Goal: Information Seeking & Learning: Learn about a topic

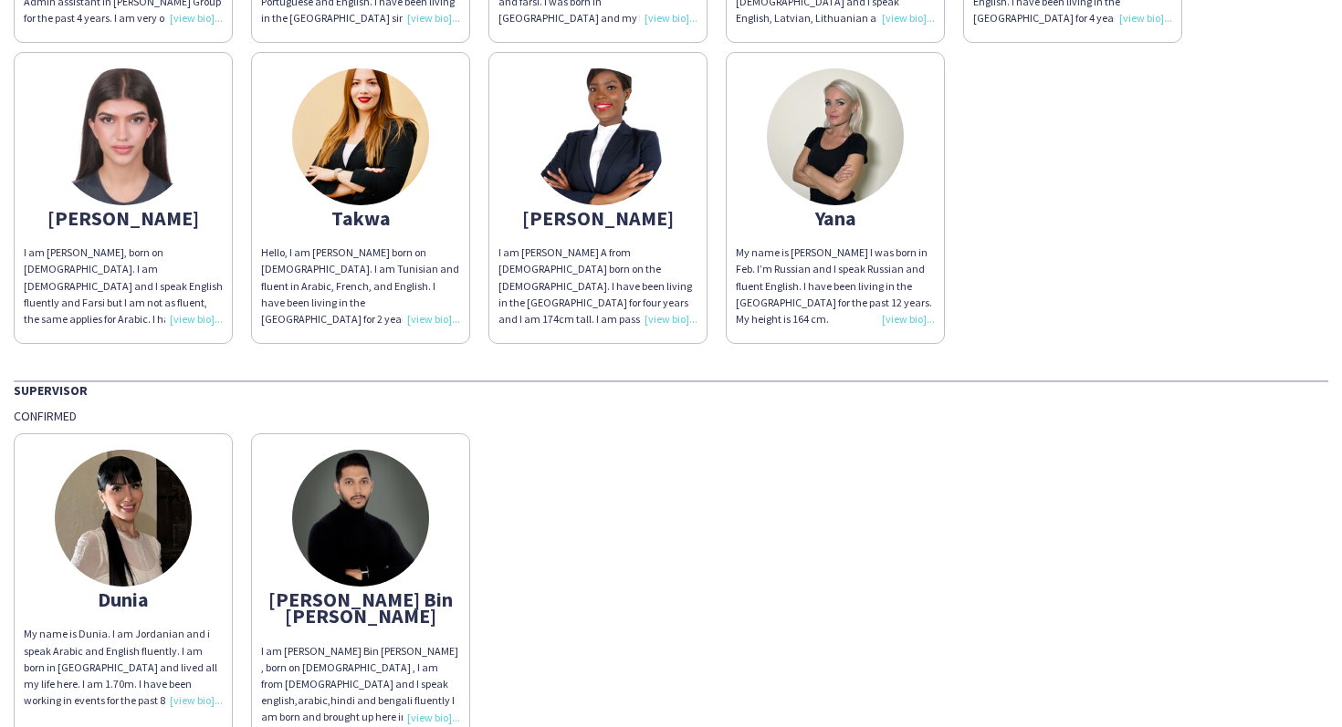
scroll to position [2472, 0]
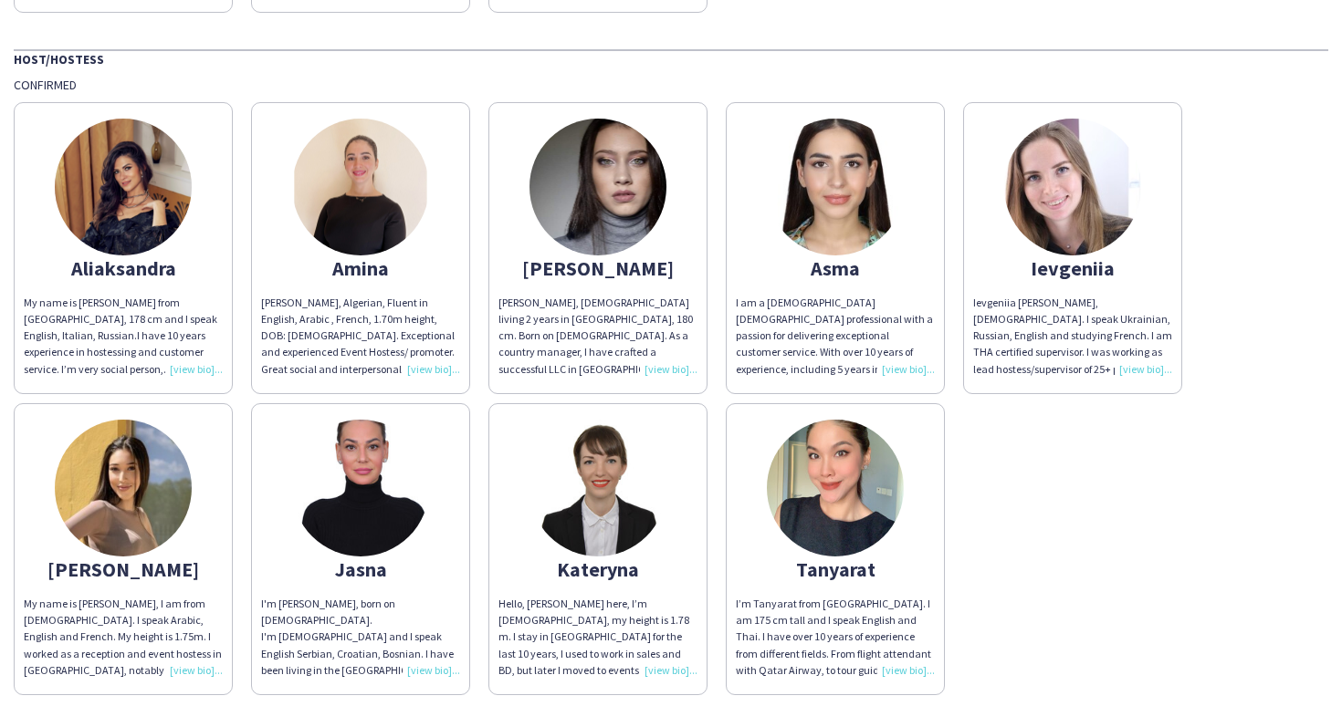
scroll to position [785, 0]
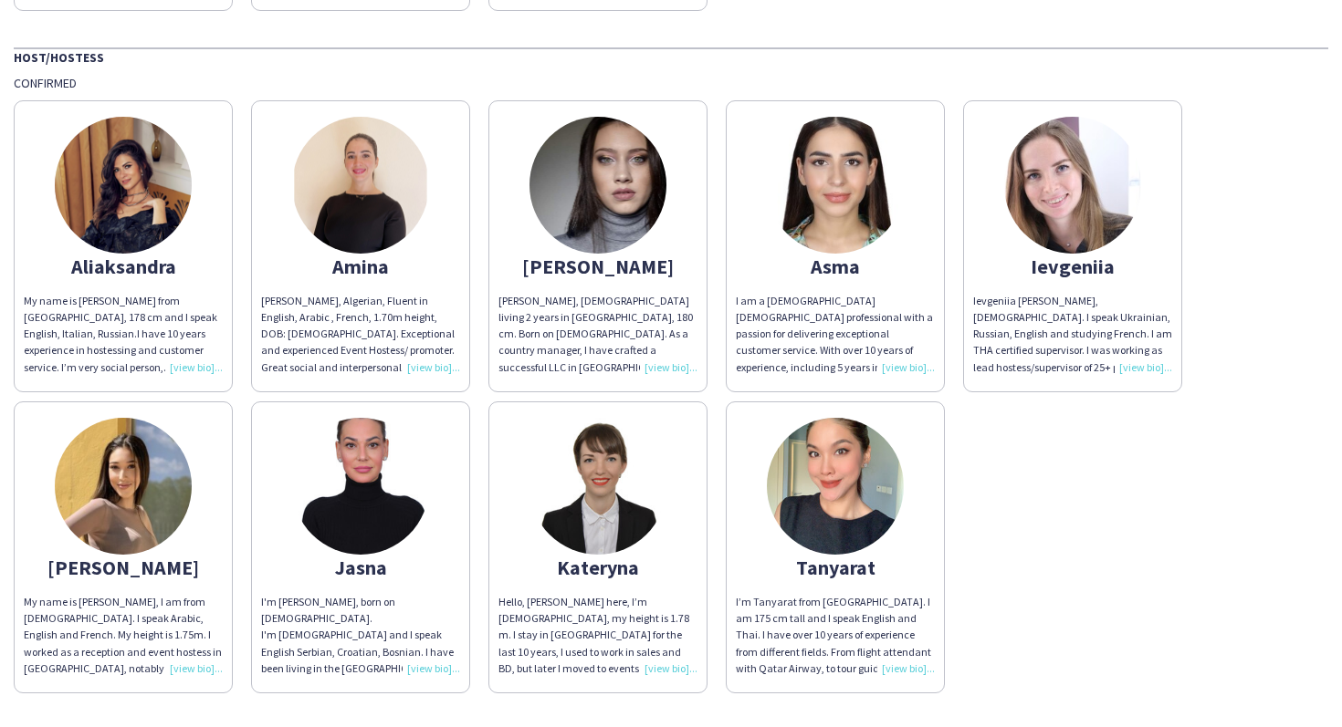
click at [883, 139] on img at bounding box center [835, 185] width 137 height 137
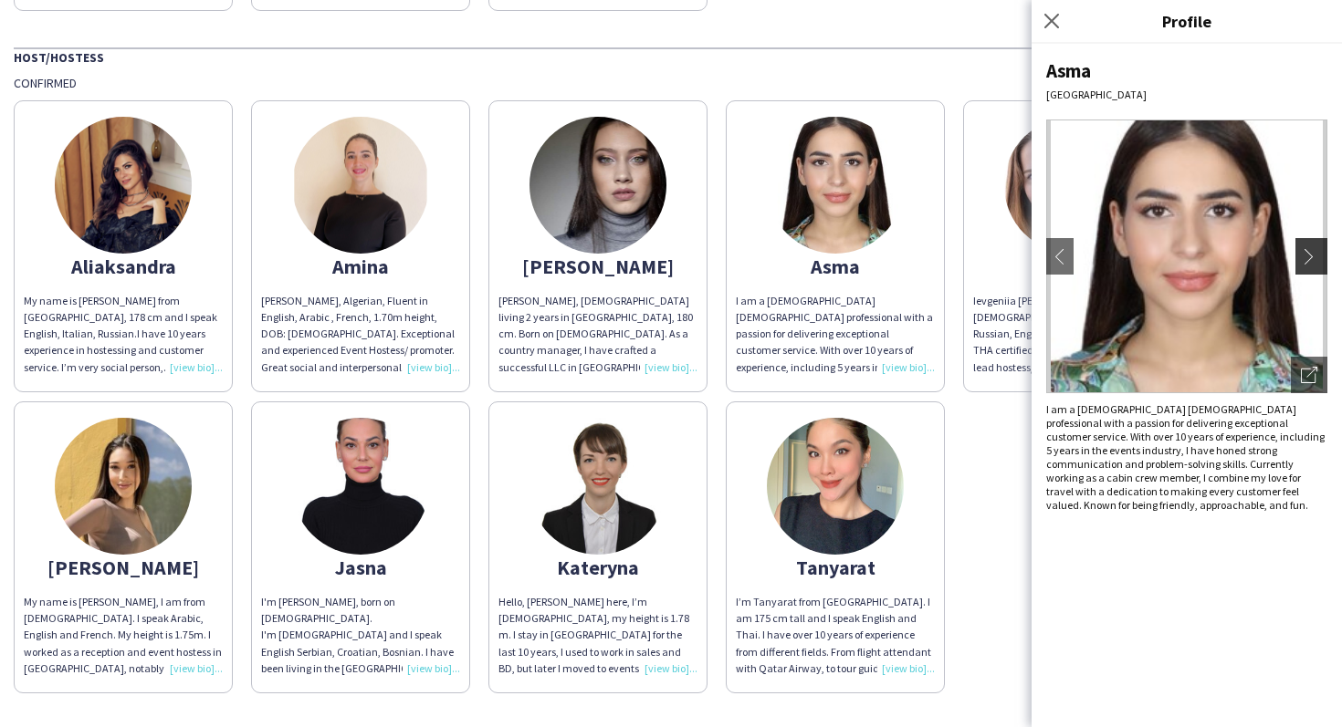
click at [1311, 261] on app-icon "chevron-right" at bounding box center [1313, 256] width 26 height 16
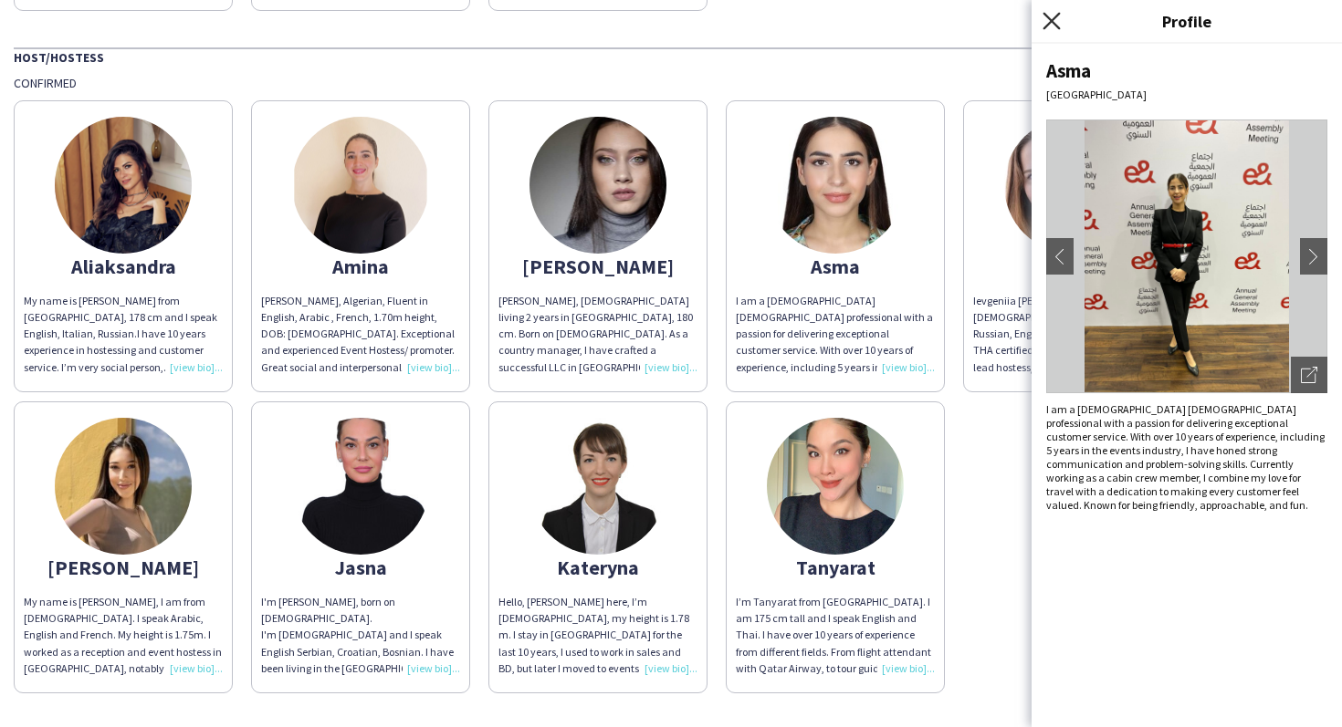
click at [1050, 16] on icon "Close pop-in" at bounding box center [1050, 20] width 17 height 17
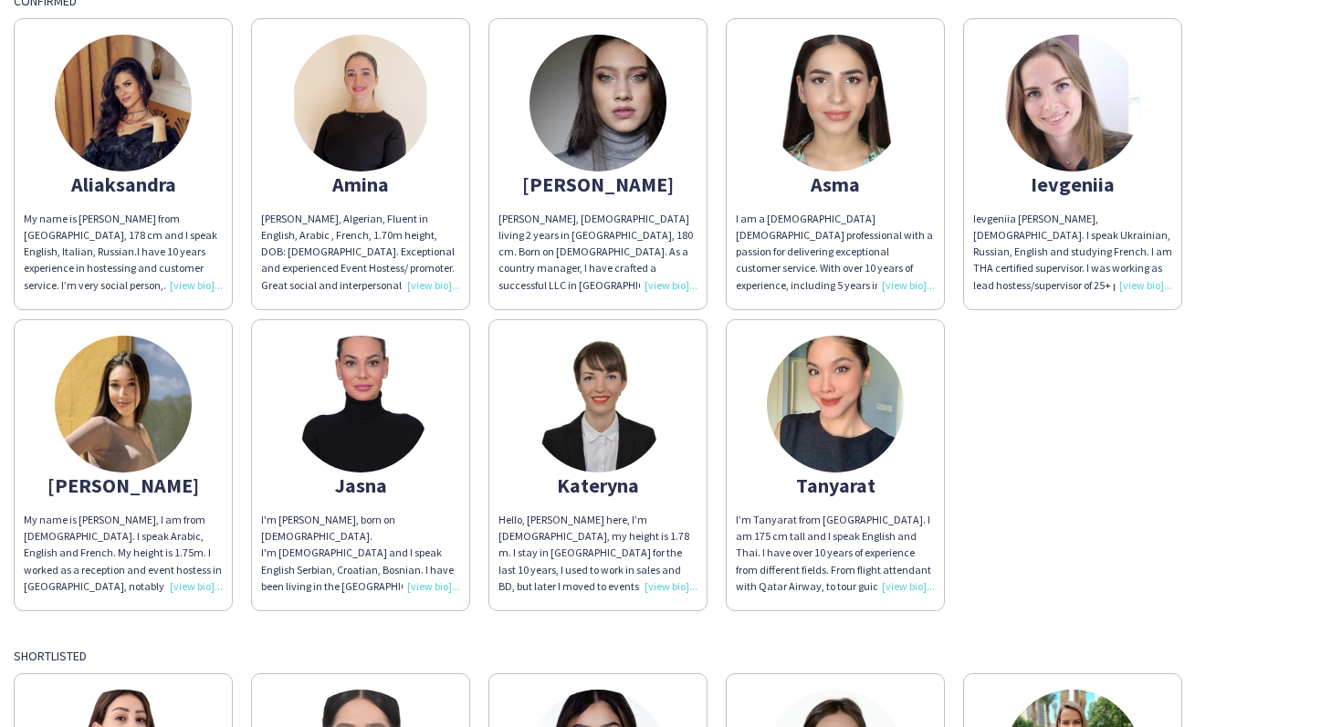
scroll to position [870, 0]
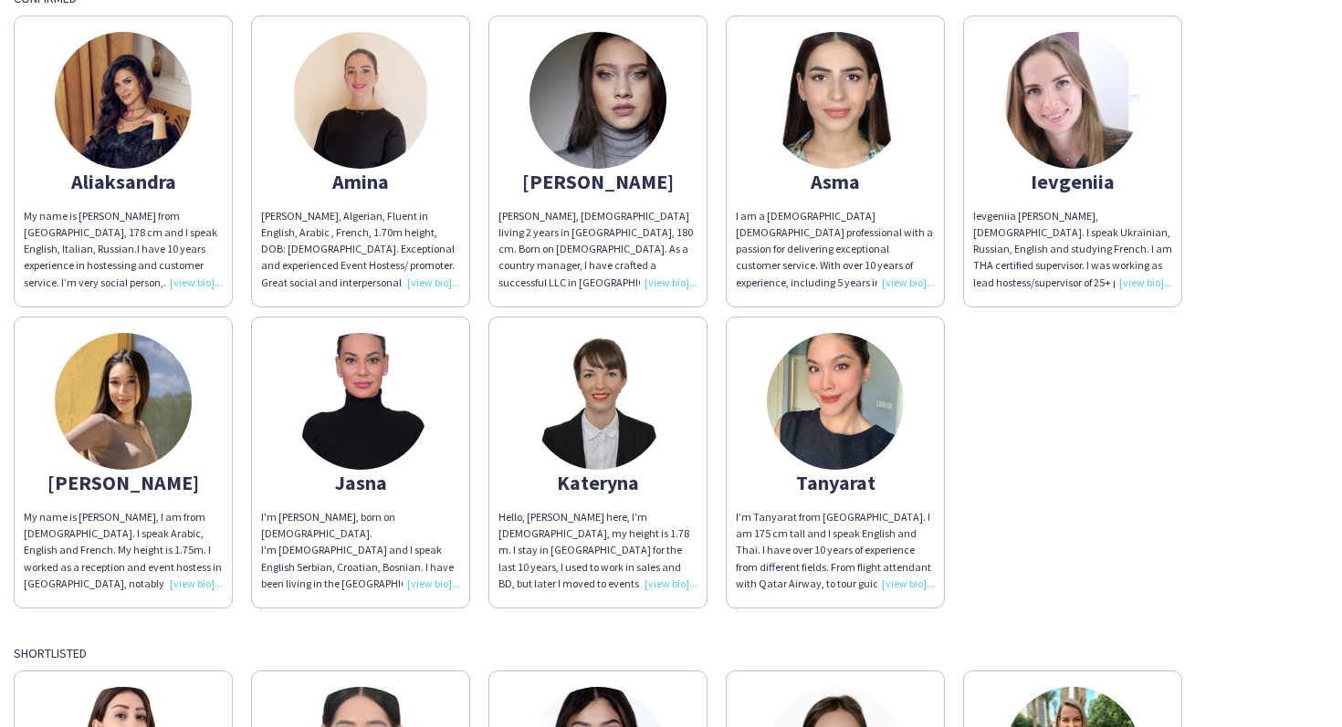
click at [1070, 151] on img at bounding box center [1072, 100] width 137 height 137
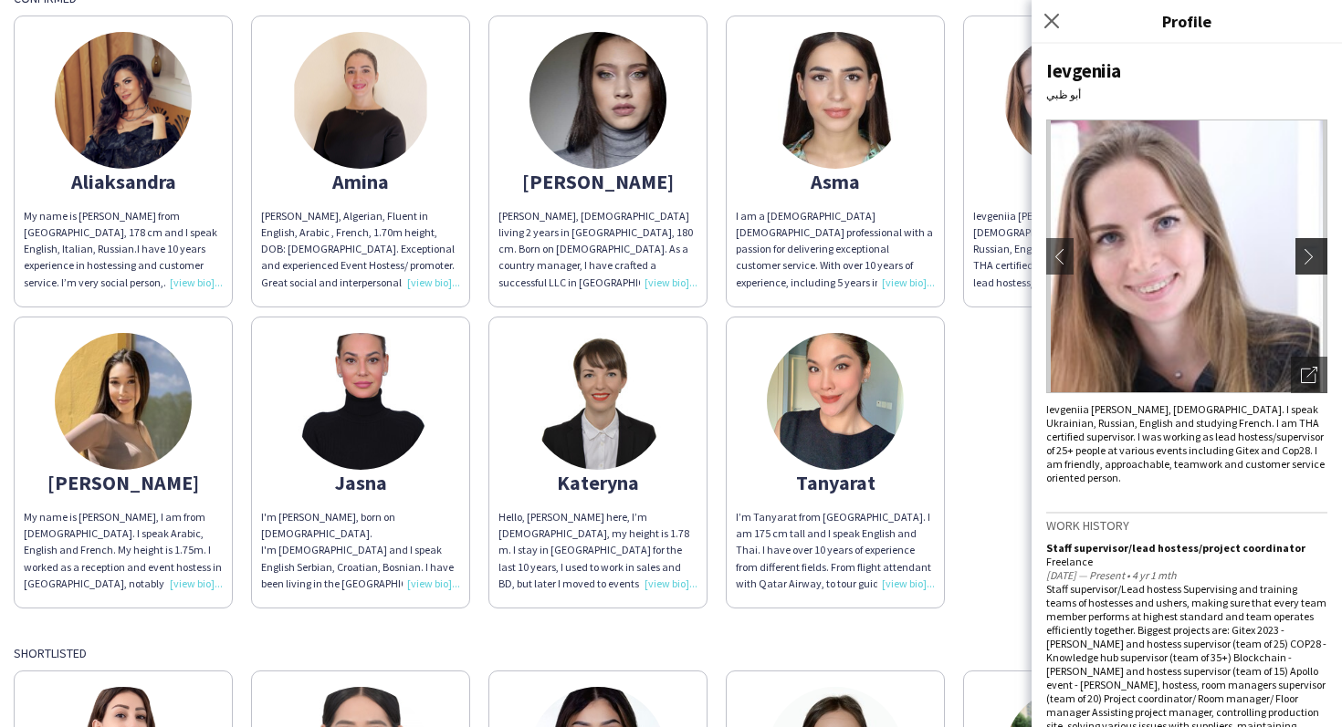
click at [1311, 245] on button "chevron-right" at bounding box center [1313, 256] width 37 height 37
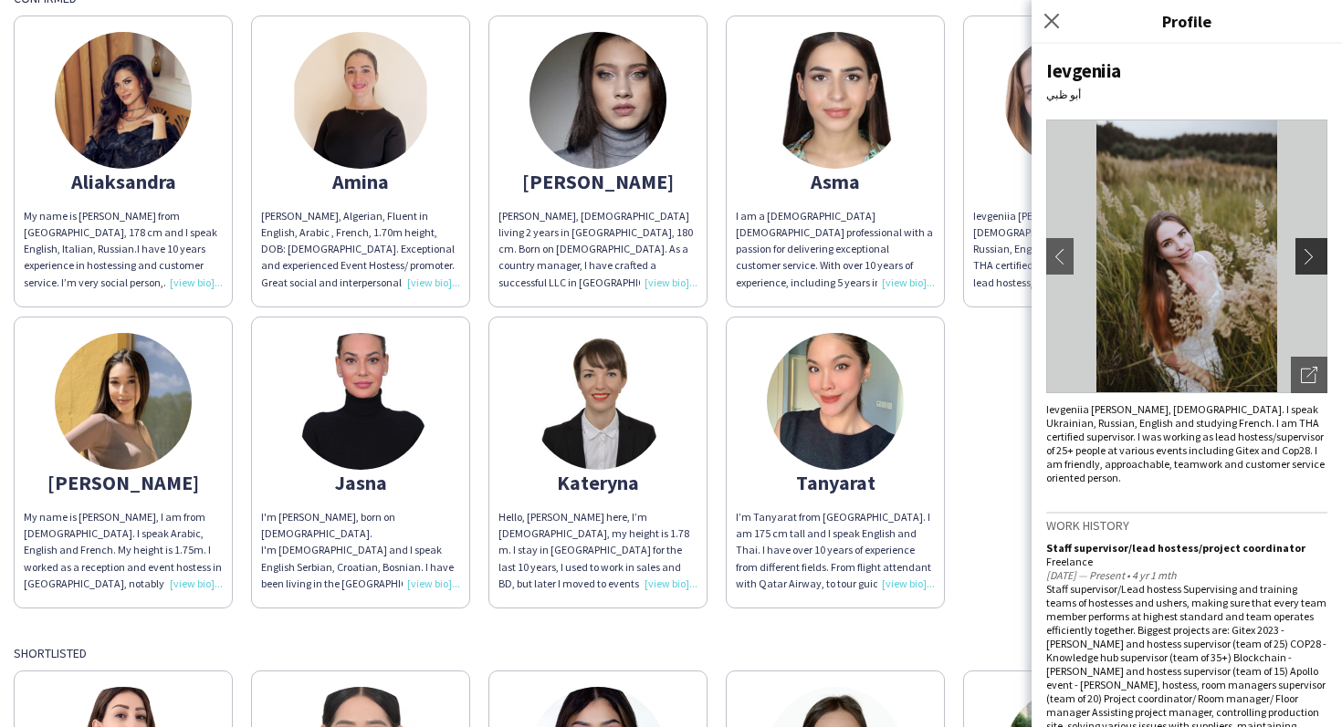
click at [1311, 245] on button "chevron-right" at bounding box center [1313, 256] width 37 height 37
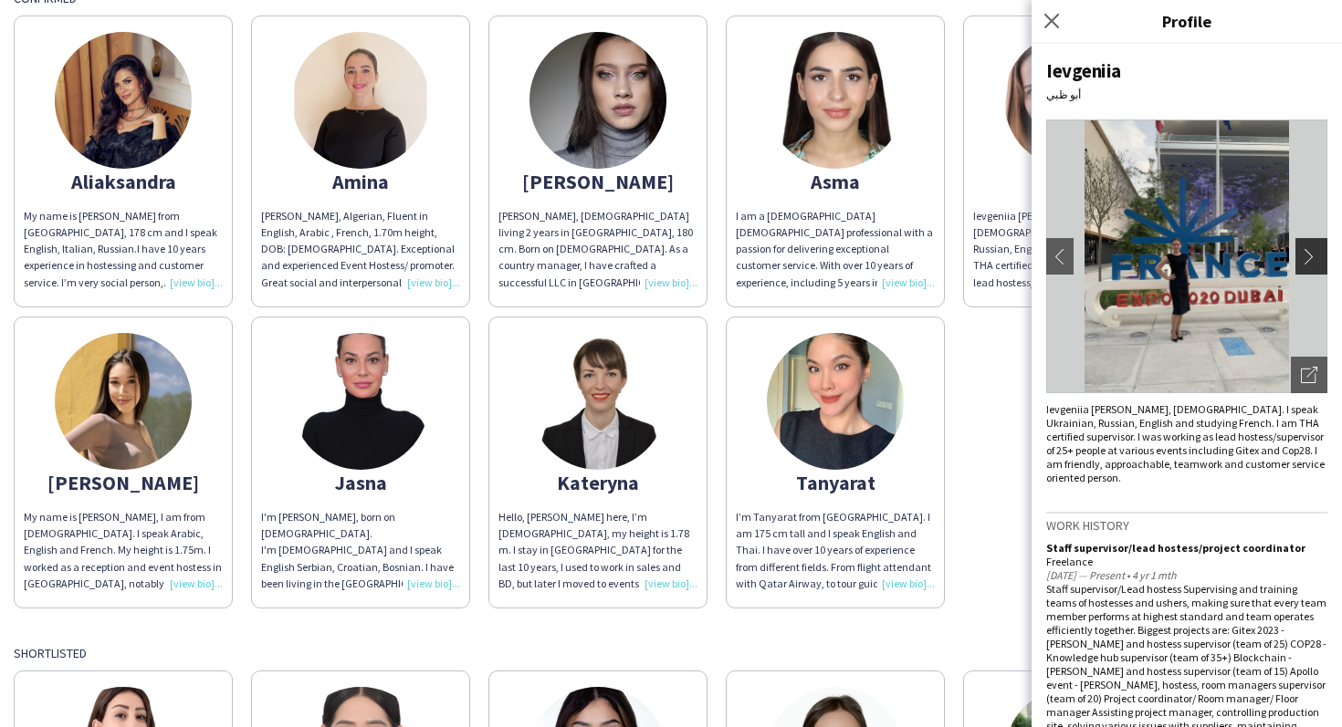
click at [1304, 255] on app-icon "chevron-right" at bounding box center [1313, 256] width 26 height 16
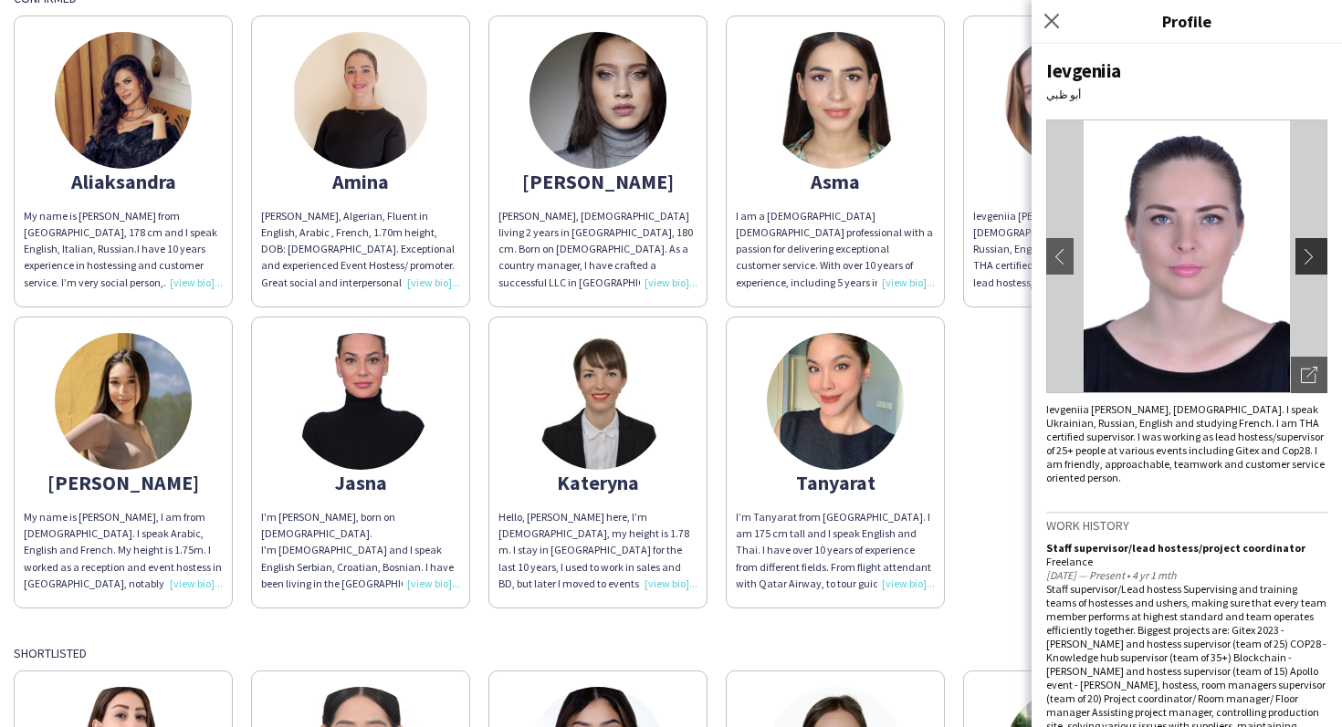
click at [1304, 255] on app-icon "chevron-right" at bounding box center [1313, 256] width 26 height 16
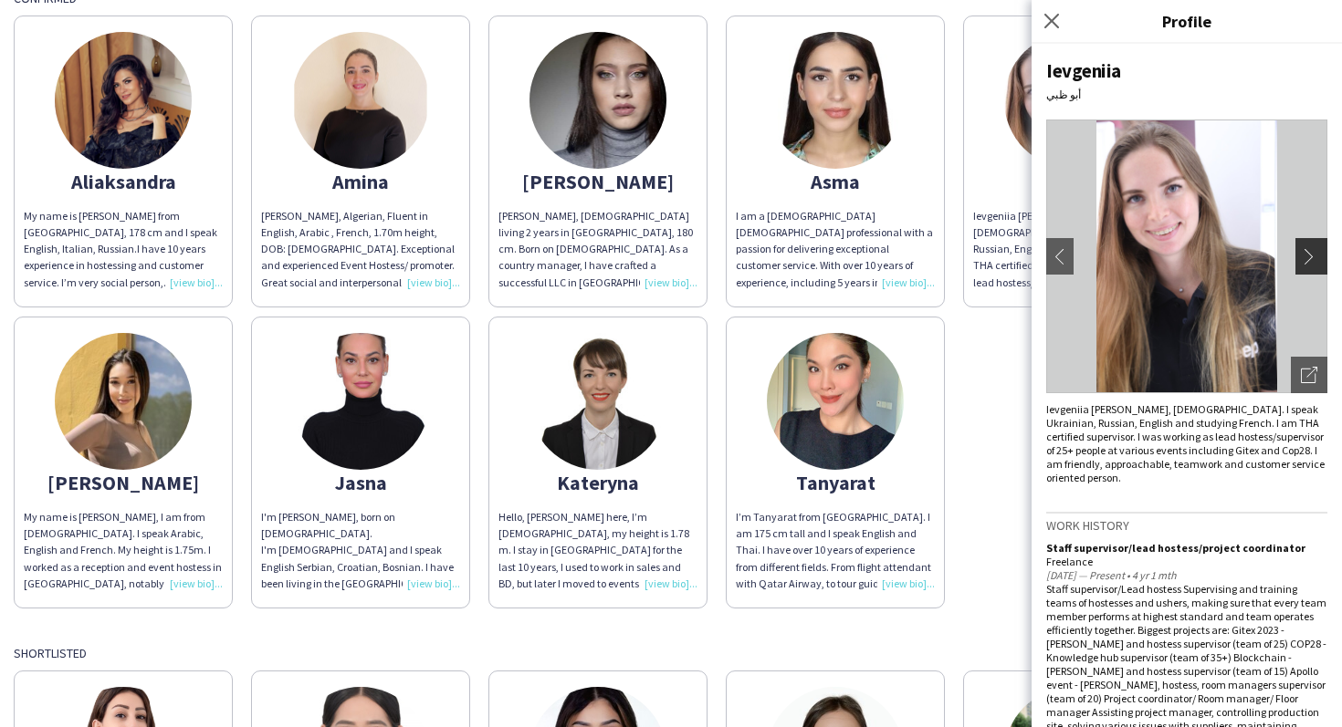
click at [1304, 255] on app-icon "chevron-right" at bounding box center [1313, 256] width 26 height 16
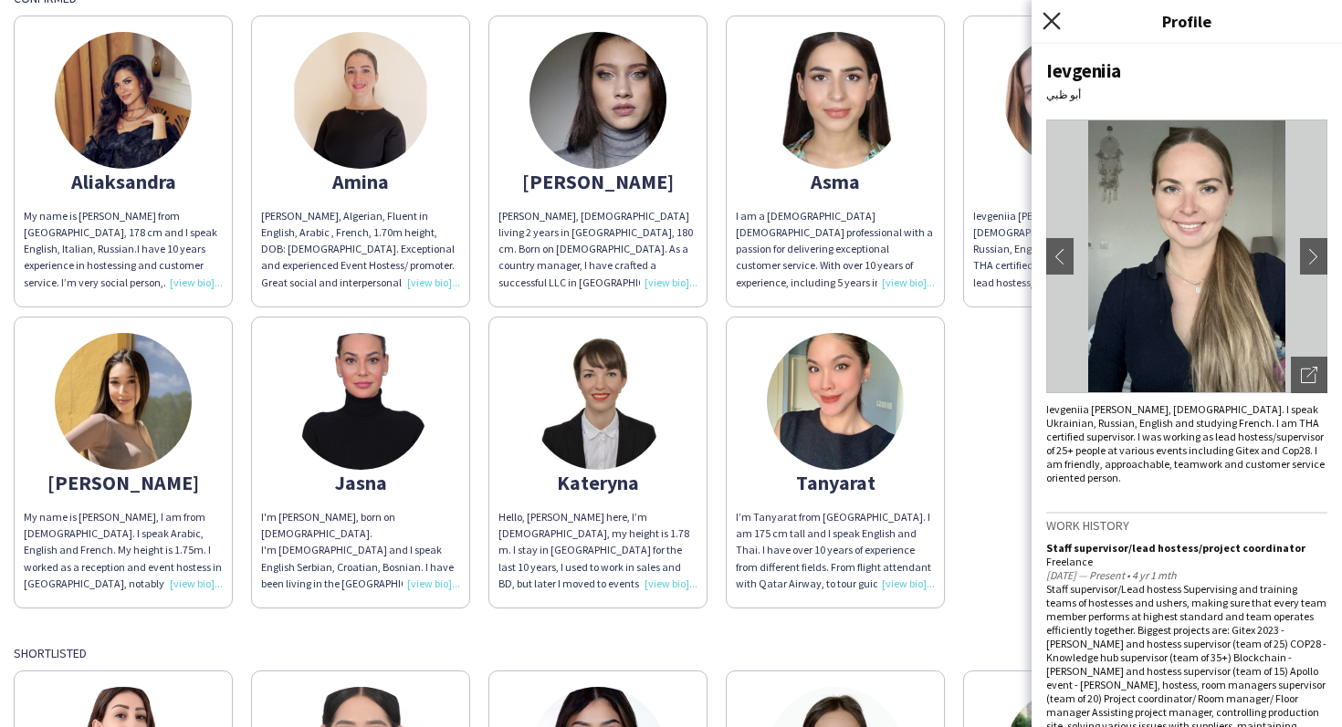
click at [1055, 21] on icon "Close pop-in" at bounding box center [1050, 20] width 17 height 17
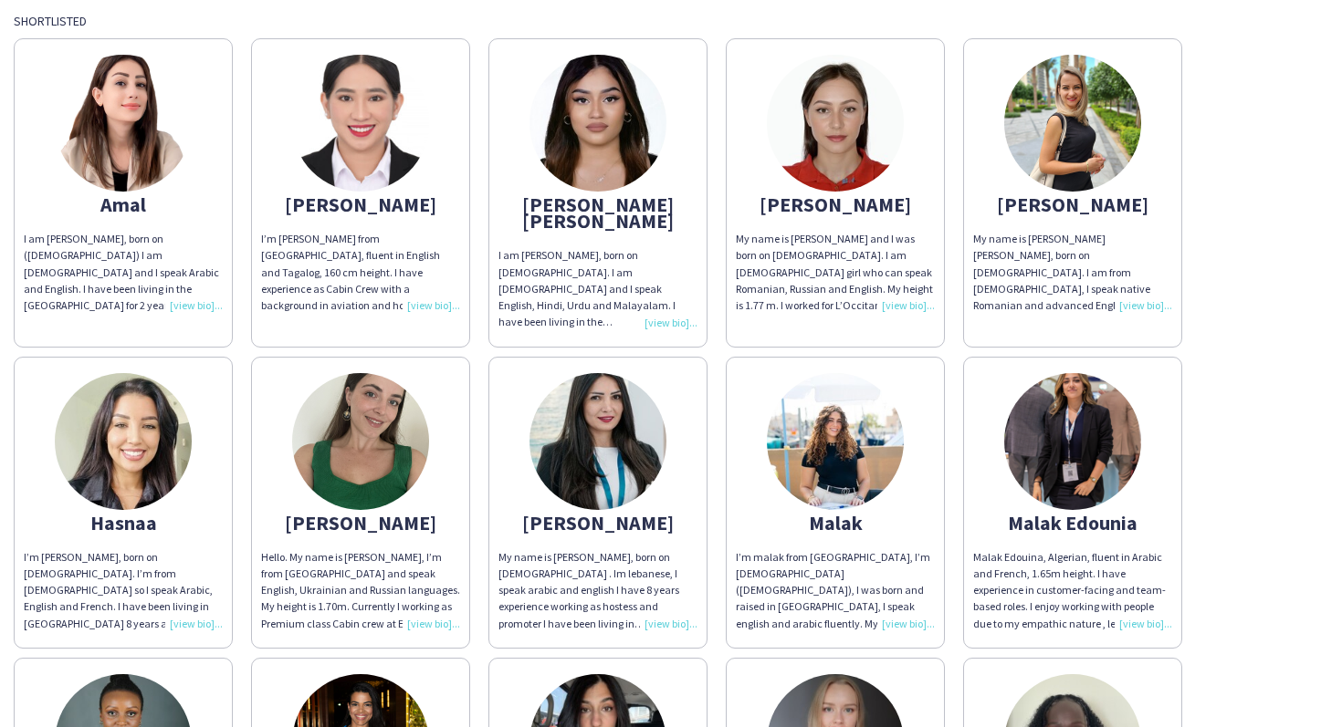
scroll to position [1504, 0]
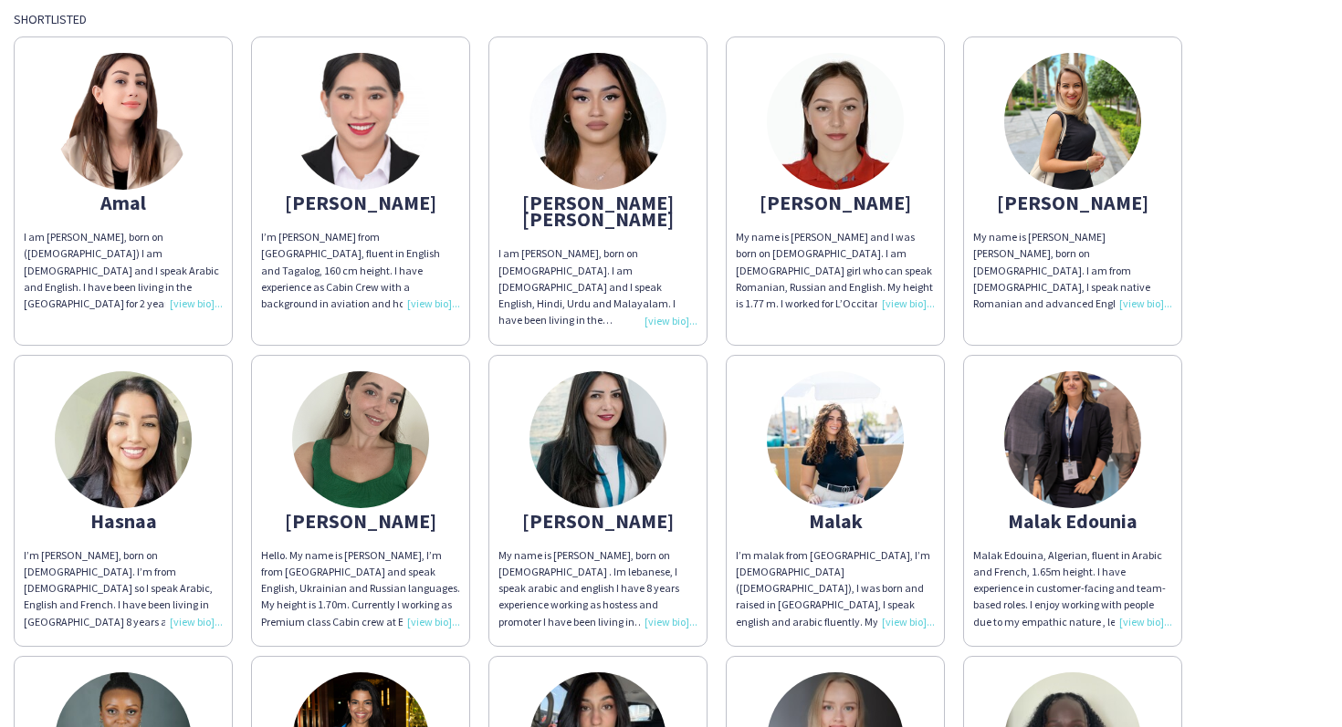
click at [182, 196] on div "Amal" at bounding box center [123, 202] width 199 height 16
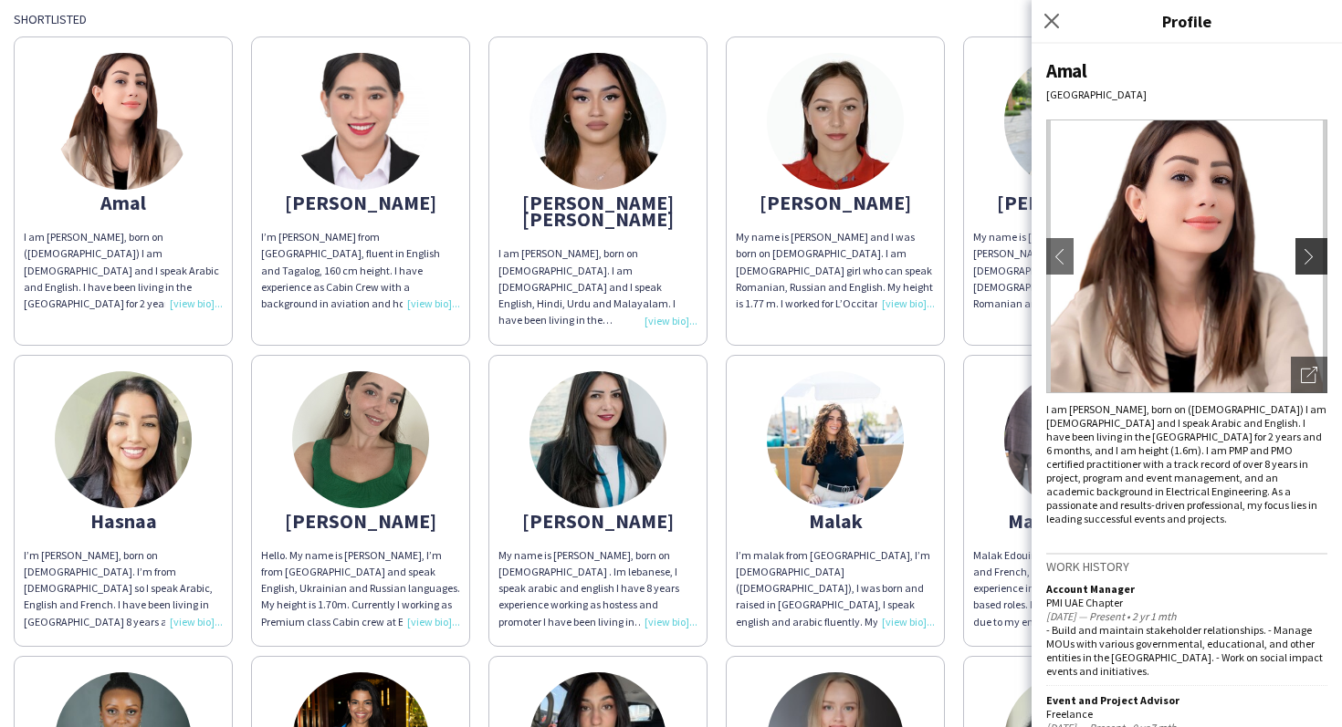
click at [1307, 252] on app-icon "chevron-right" at bounding box center [1313, 256] width 26 height 16
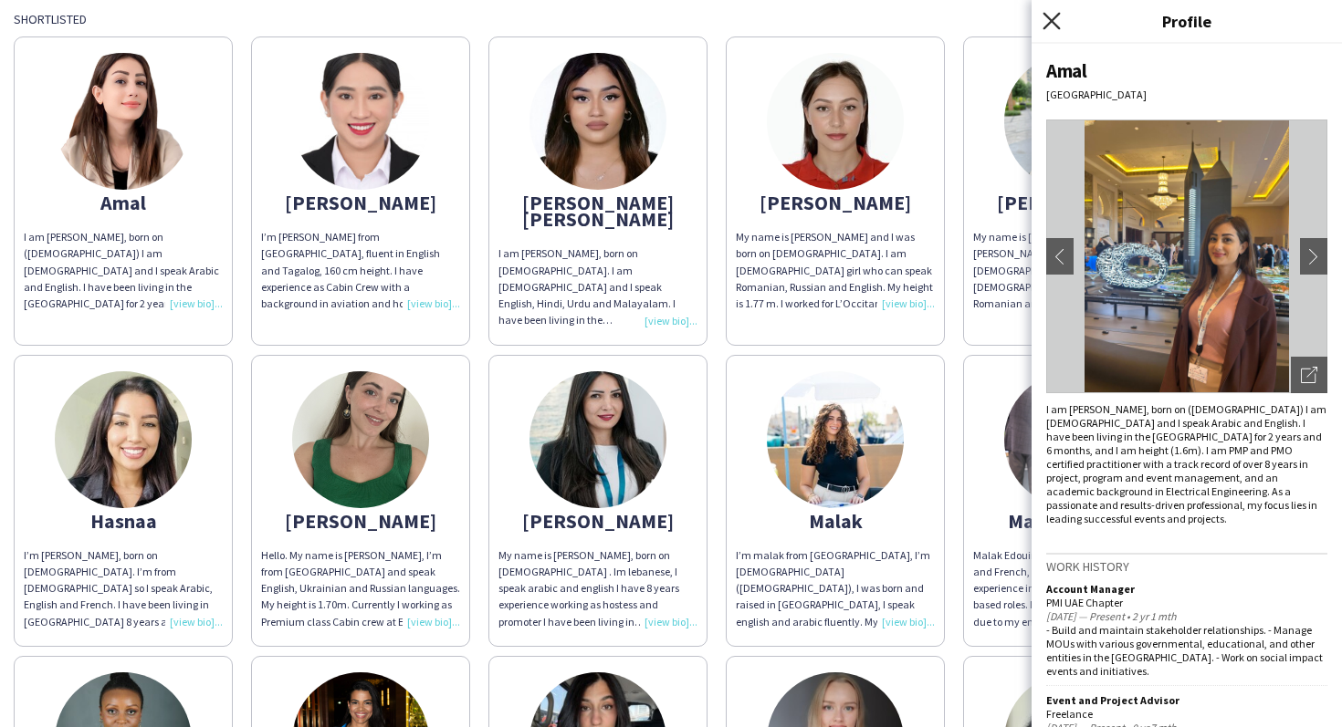
click at [1049, 16] on icon "Close pop-in" at bounding box center [1050, 20] width 17 height 17
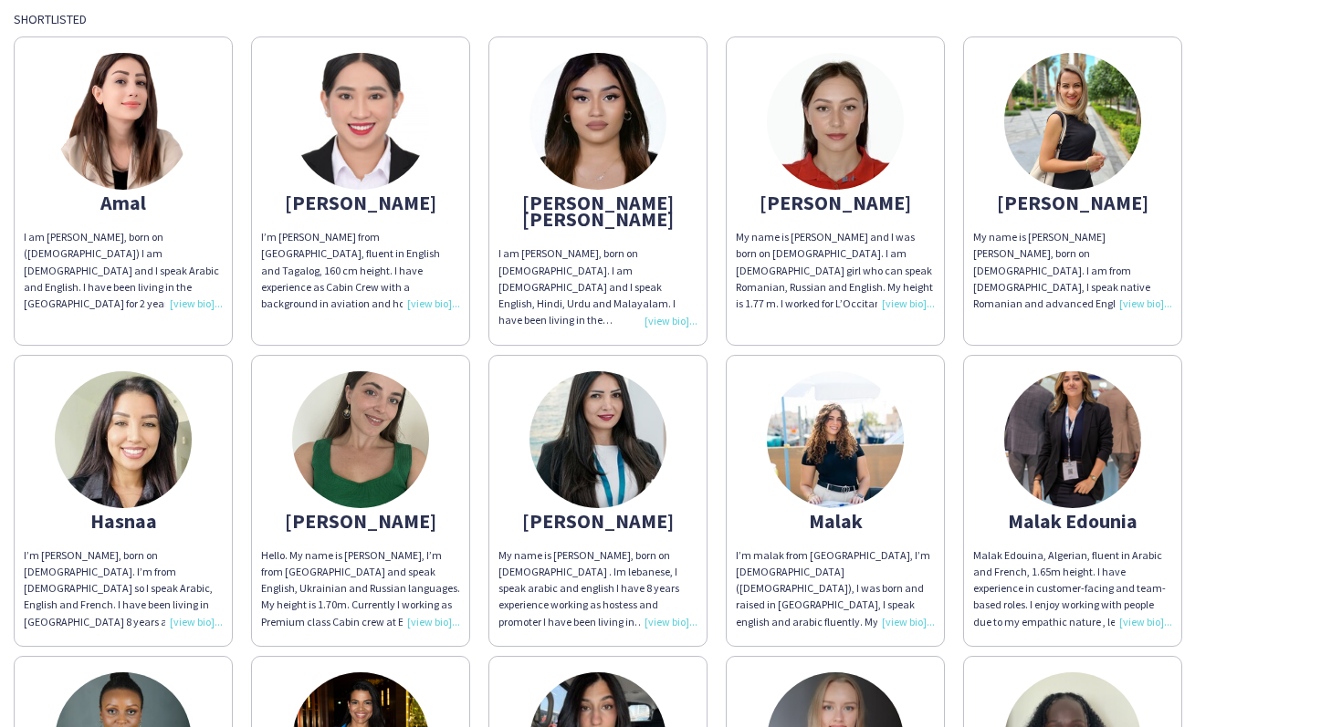
click at [603, 131] on img at bounding box center [597, 121] width 137 height 137
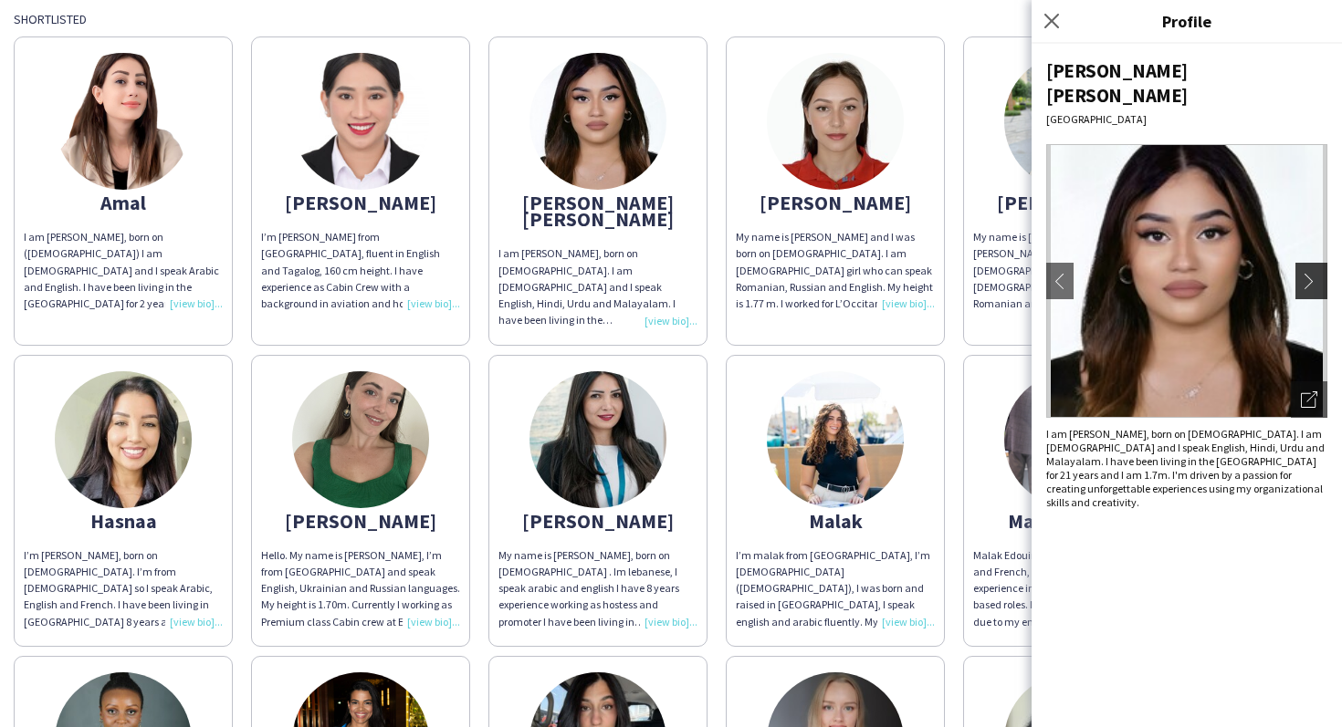
click at [1309, 273] on app-icon "chevron-right" at bounding box center [1313, 281] width 26 height 16
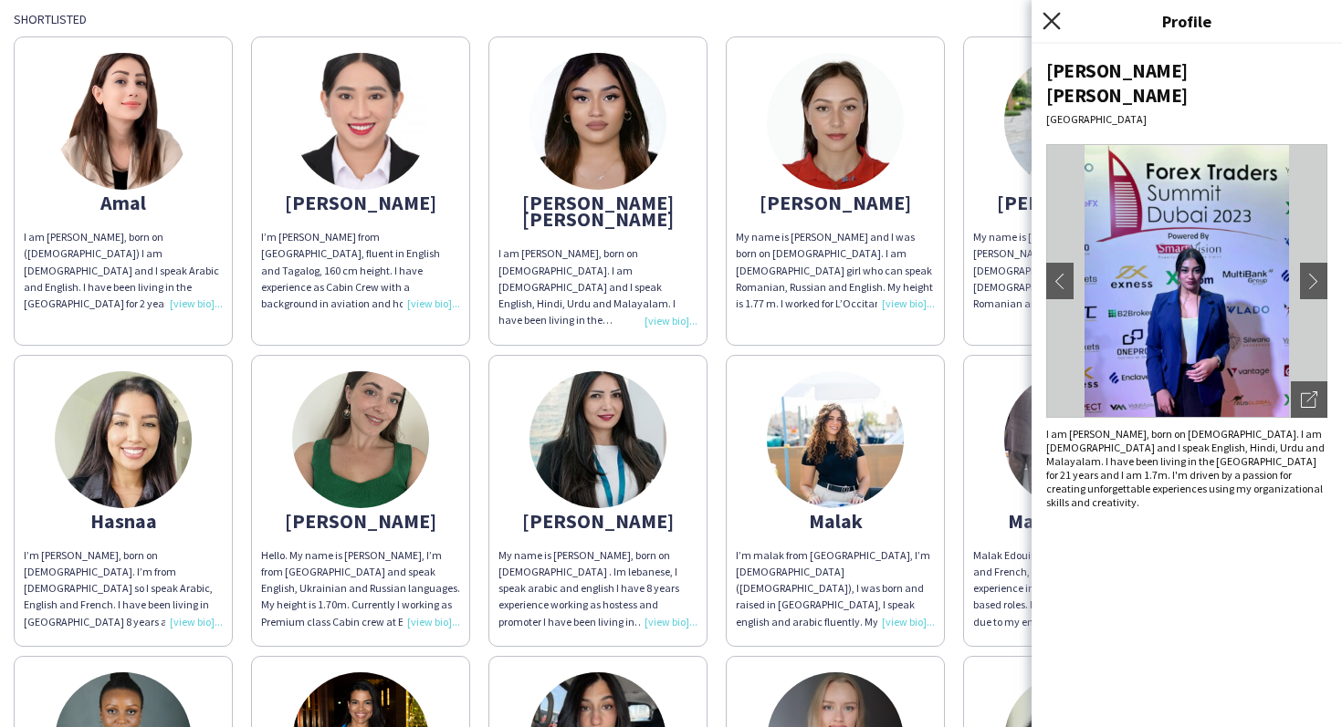
click at [1048, 20] on icon "Close pop-in" at bounding box center [1050, 20] width 17 height 17
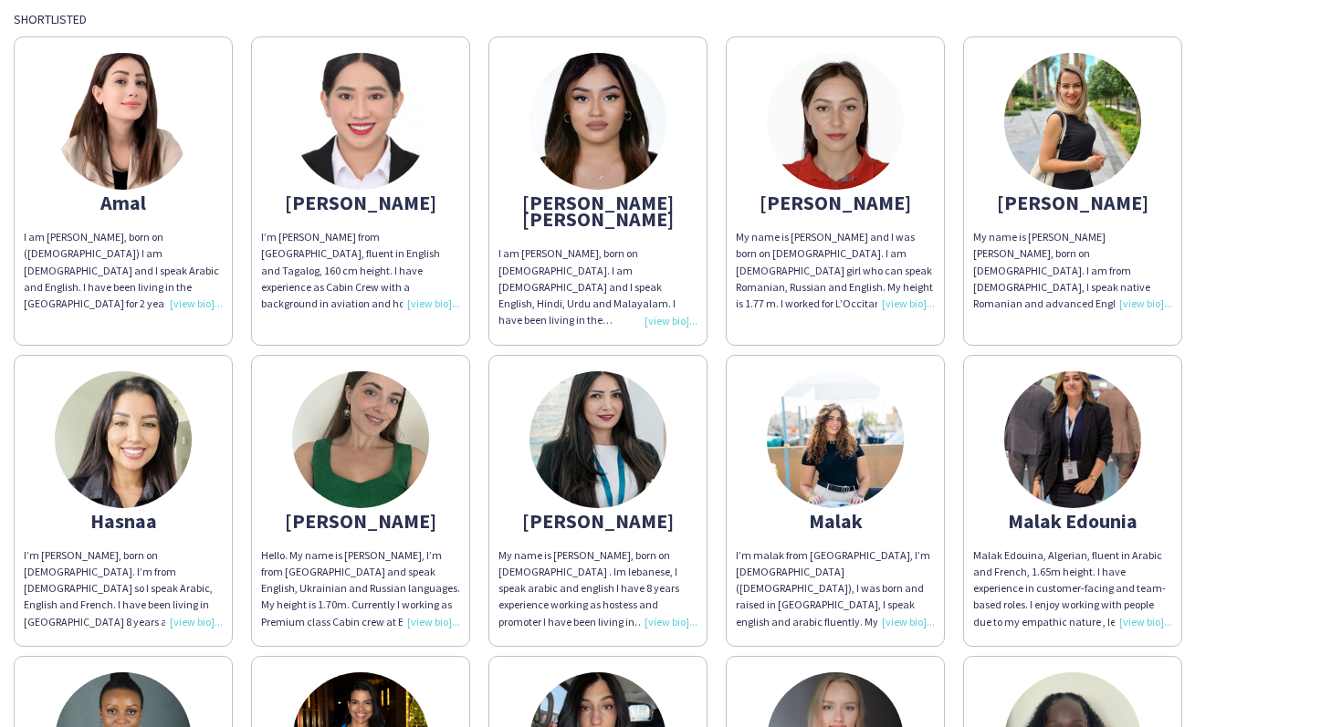
click at [1108, 151] on img at bounding box center [1072, 121] width 137 height 137
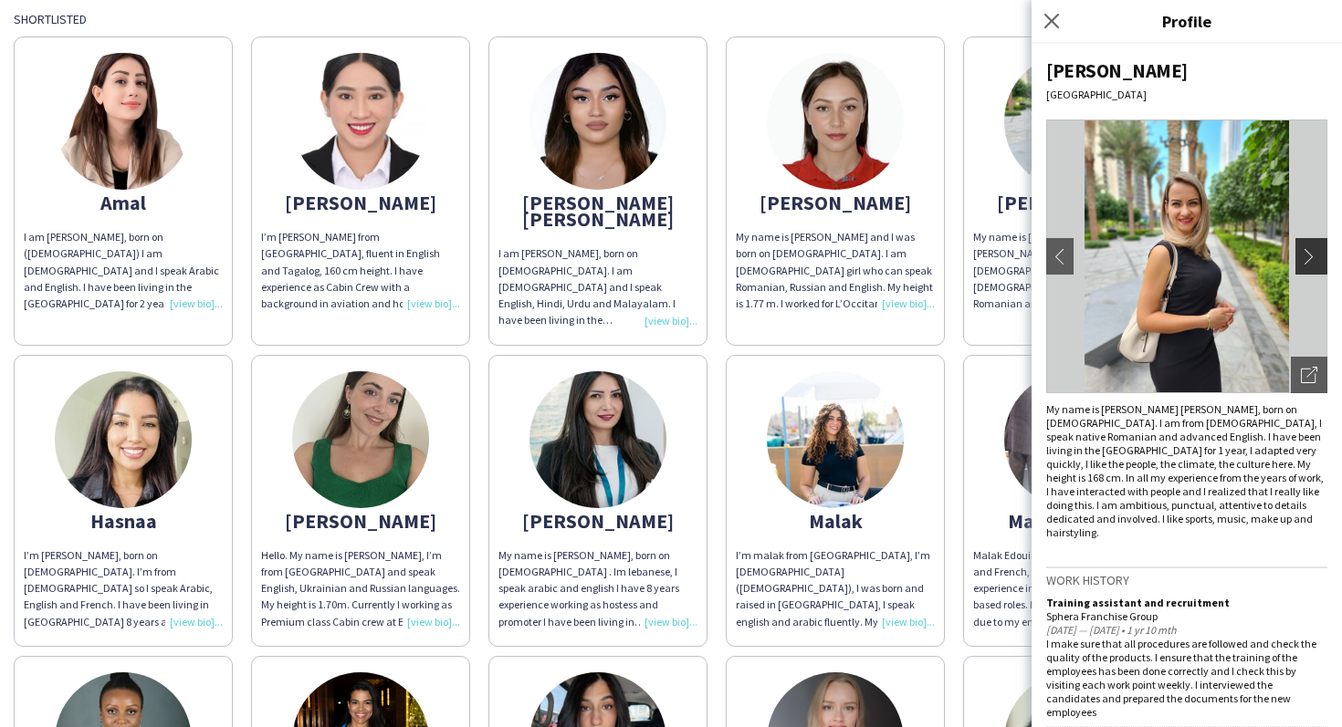
click at [1307, 254] on app-icon "chevron-right" at bounding box center [1313, 256] width 26 height 16
click at [1306, 255] on app-icon "chevron-right" at bounding box center [1313, 256] width 26 height 16
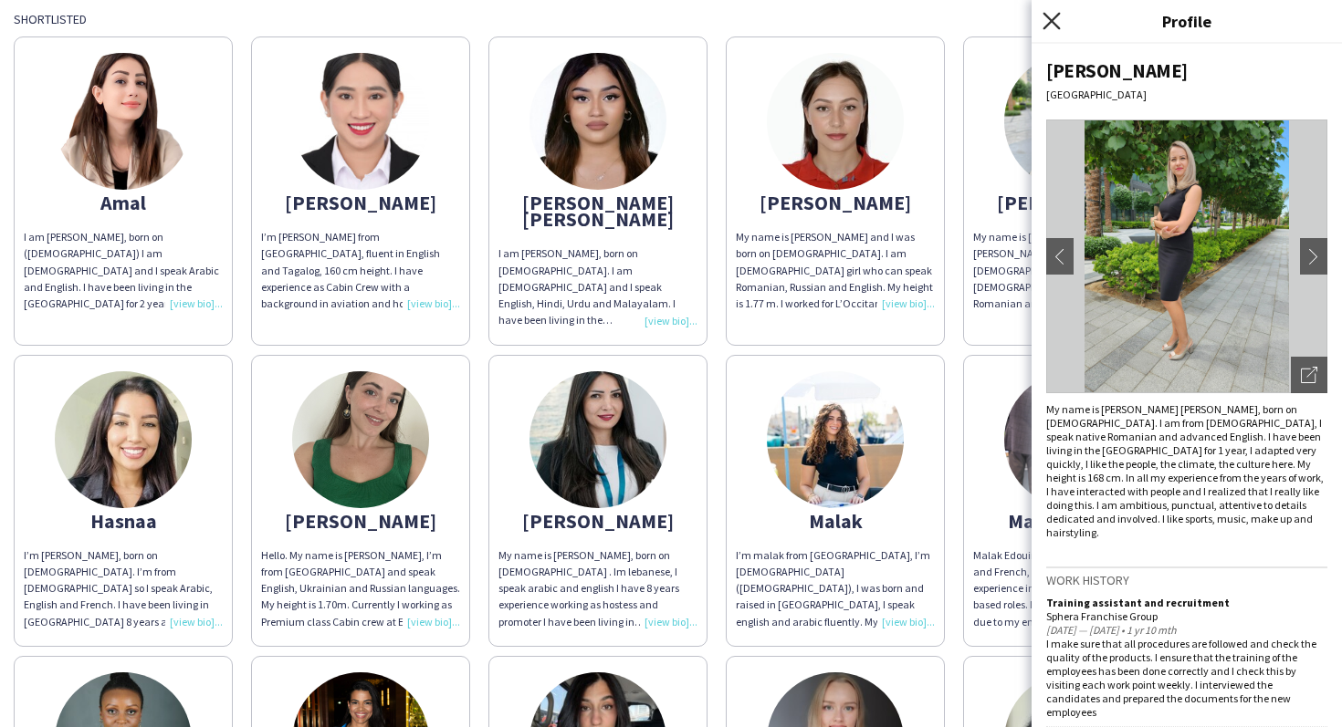
click at [1056, 17] on icon "Close pop-in" at bounding box center [1050, 20] width 17 height 17
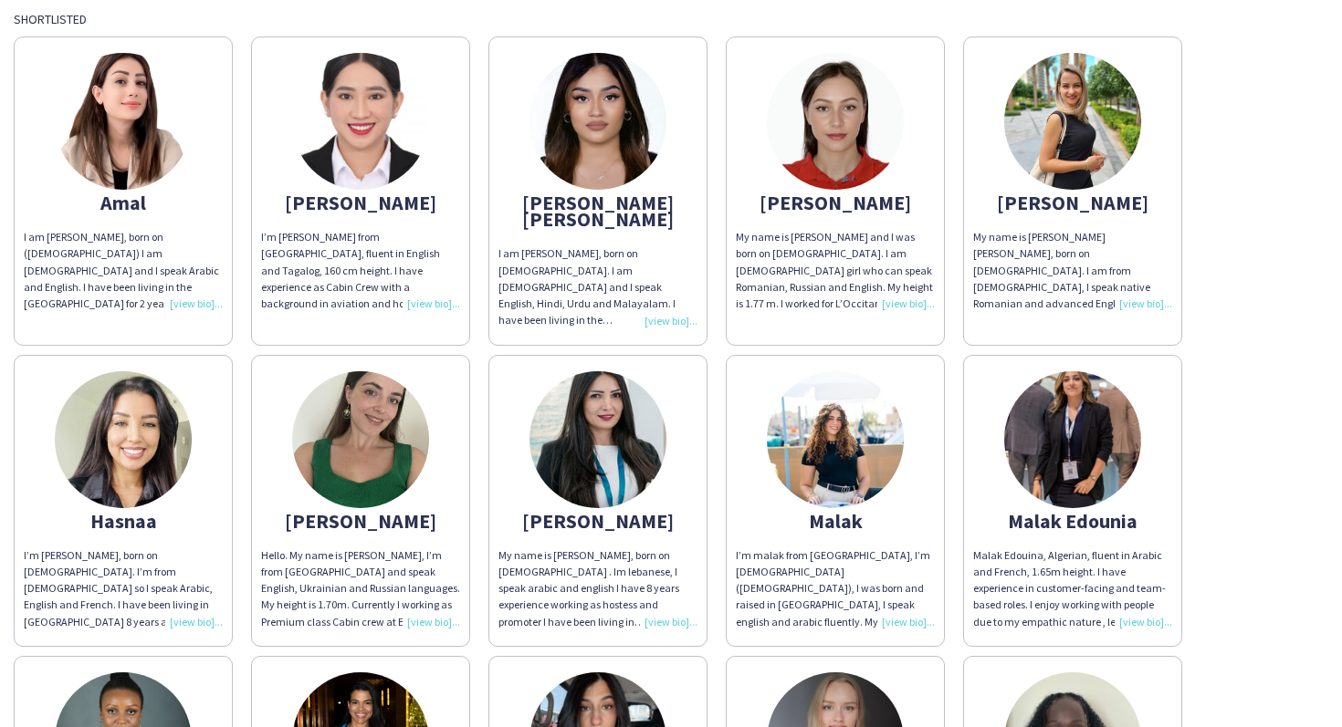
click at [124, 407] on img at bounding box center [123, 439] width 137 height 137
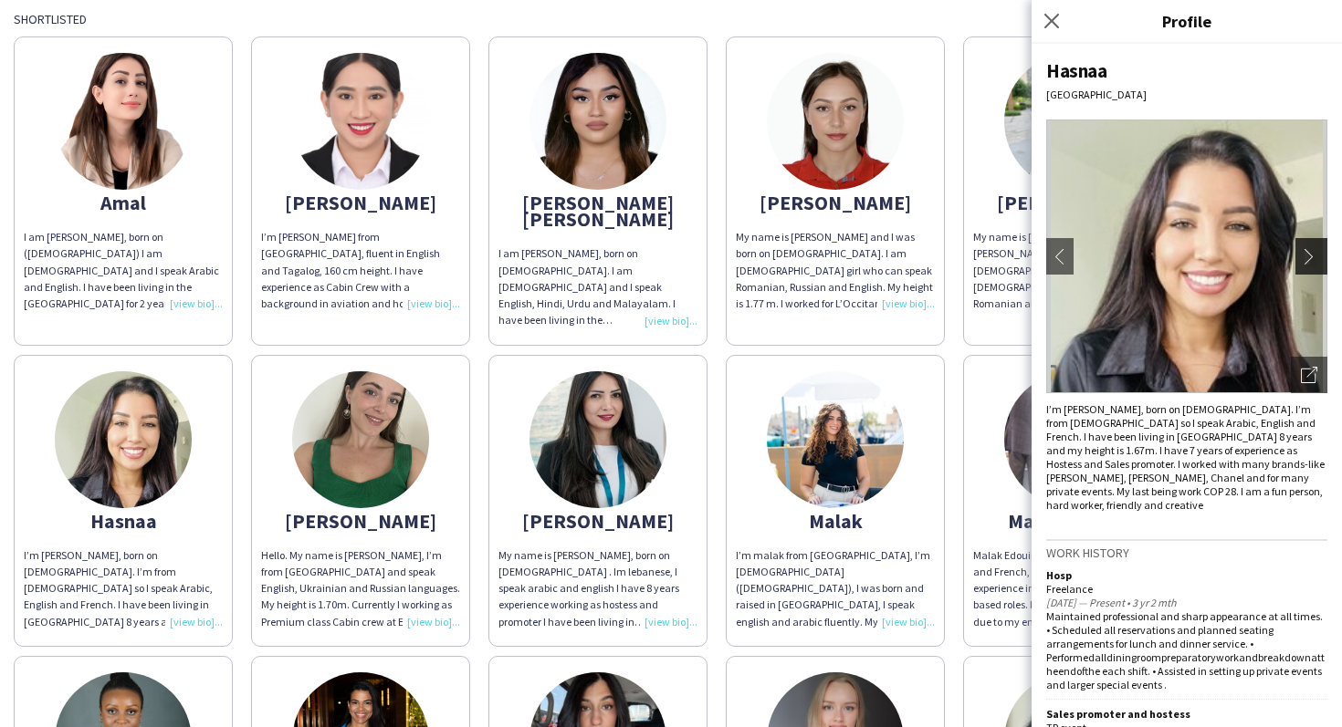
click at [1311, 257] on app-icon "chevron-right" at bounding box center [1313, 256] width 26 height 16
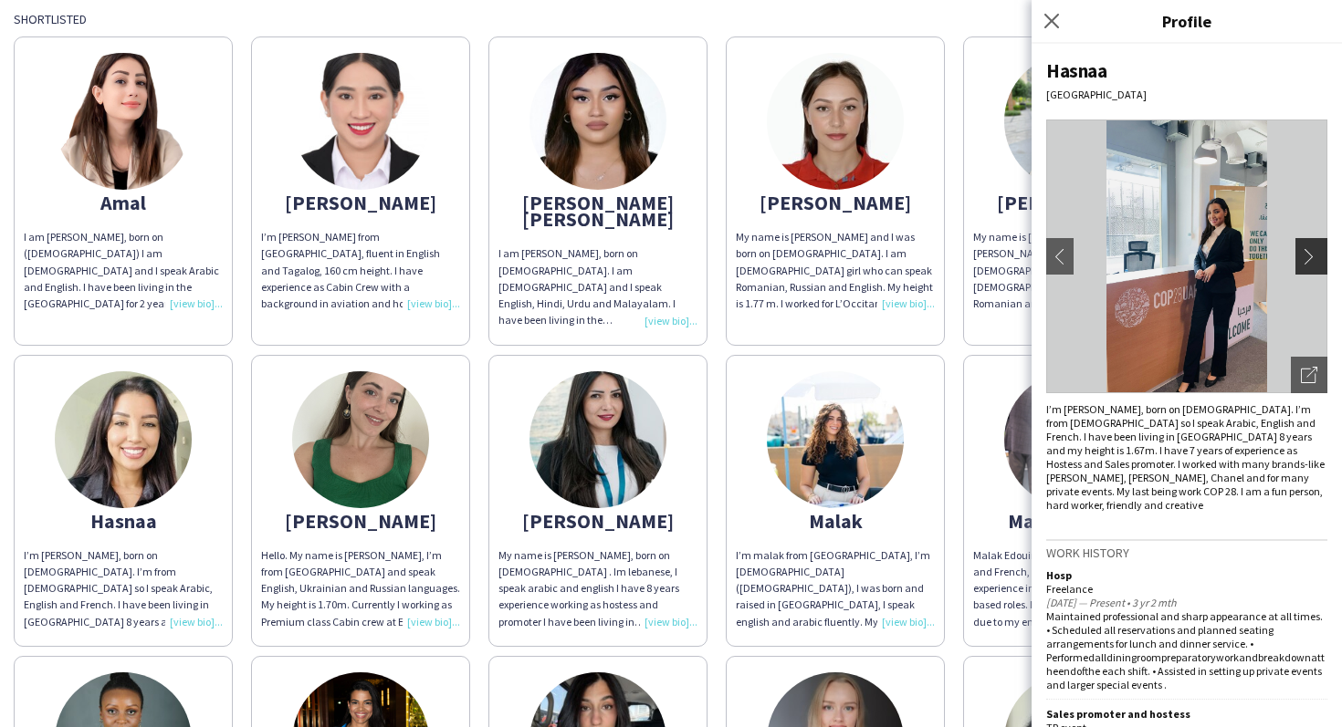
click at [1311, 257] on app-icon "chevron-right" at bounding box center [1313, 256] width 26 height 16
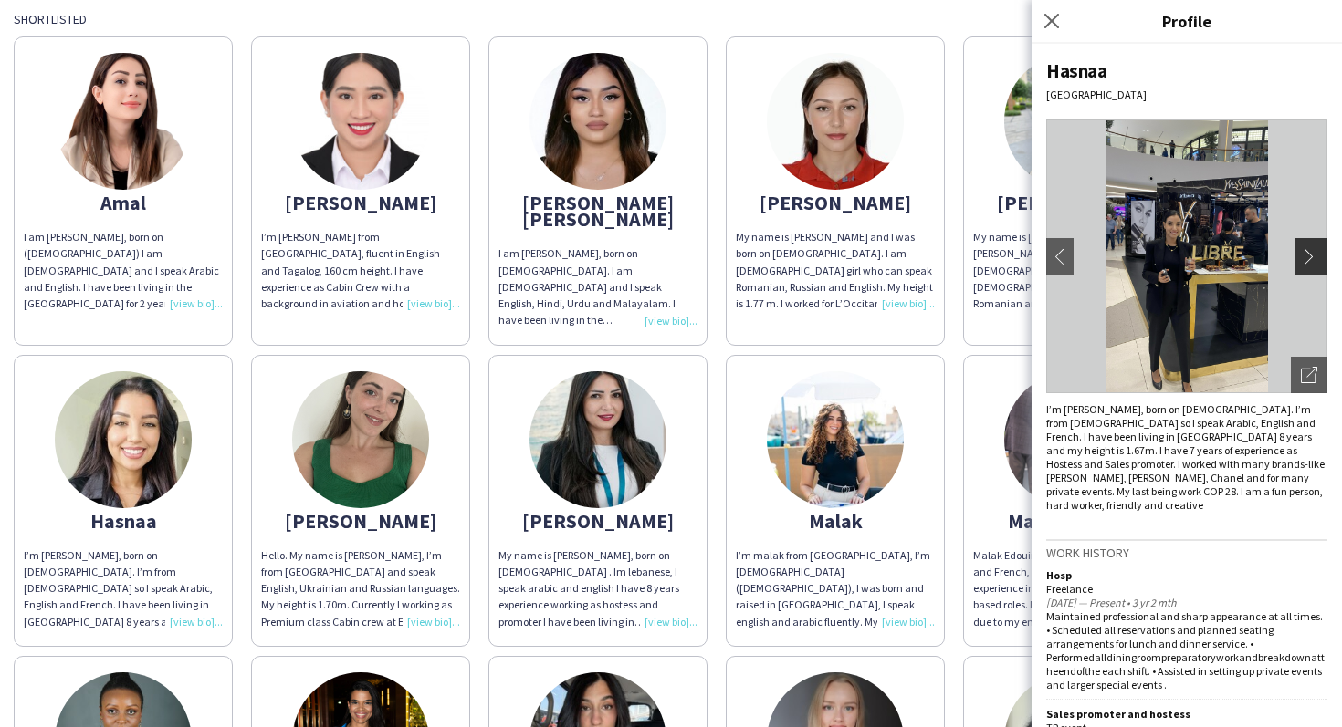
click at [1311, 257] on app-icon "chevron-right" at bounding box center [1313, 256] width 26 height 16
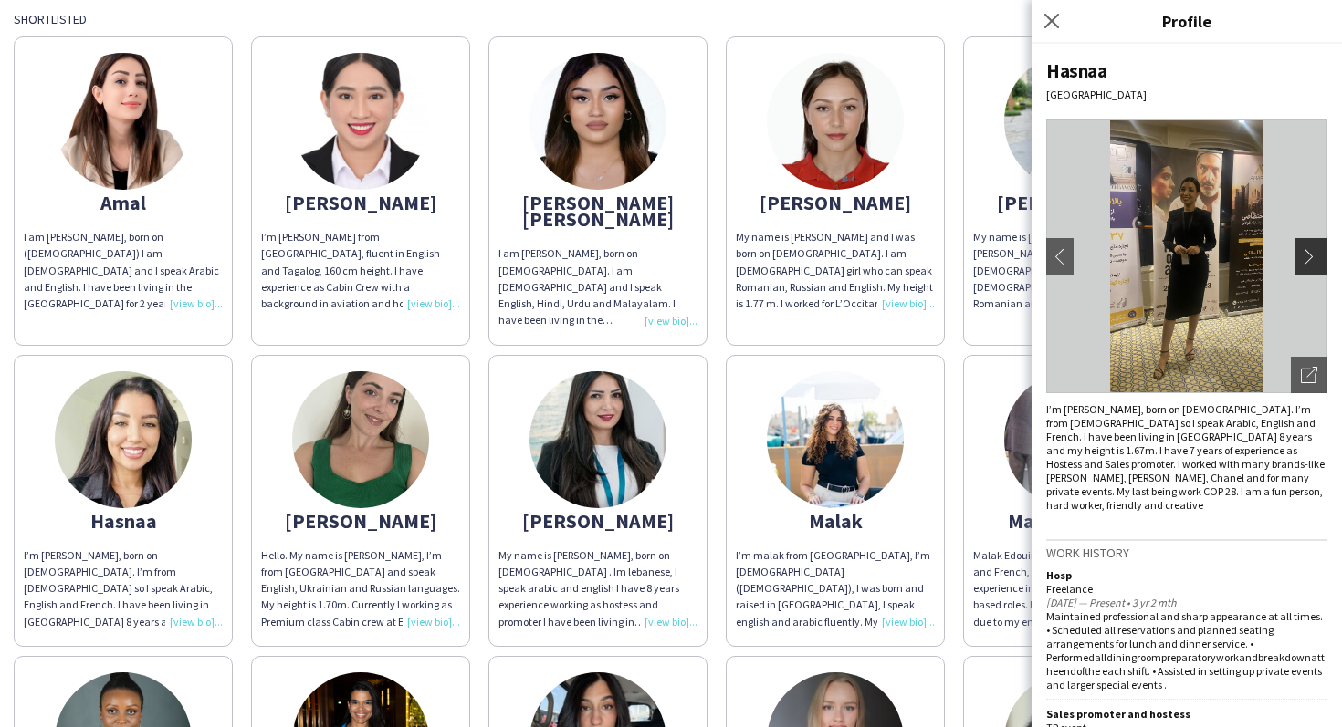
click at [1311, 257] on app-icon "chevron-right" at bounding box center [1313, 256] width 26 height 16
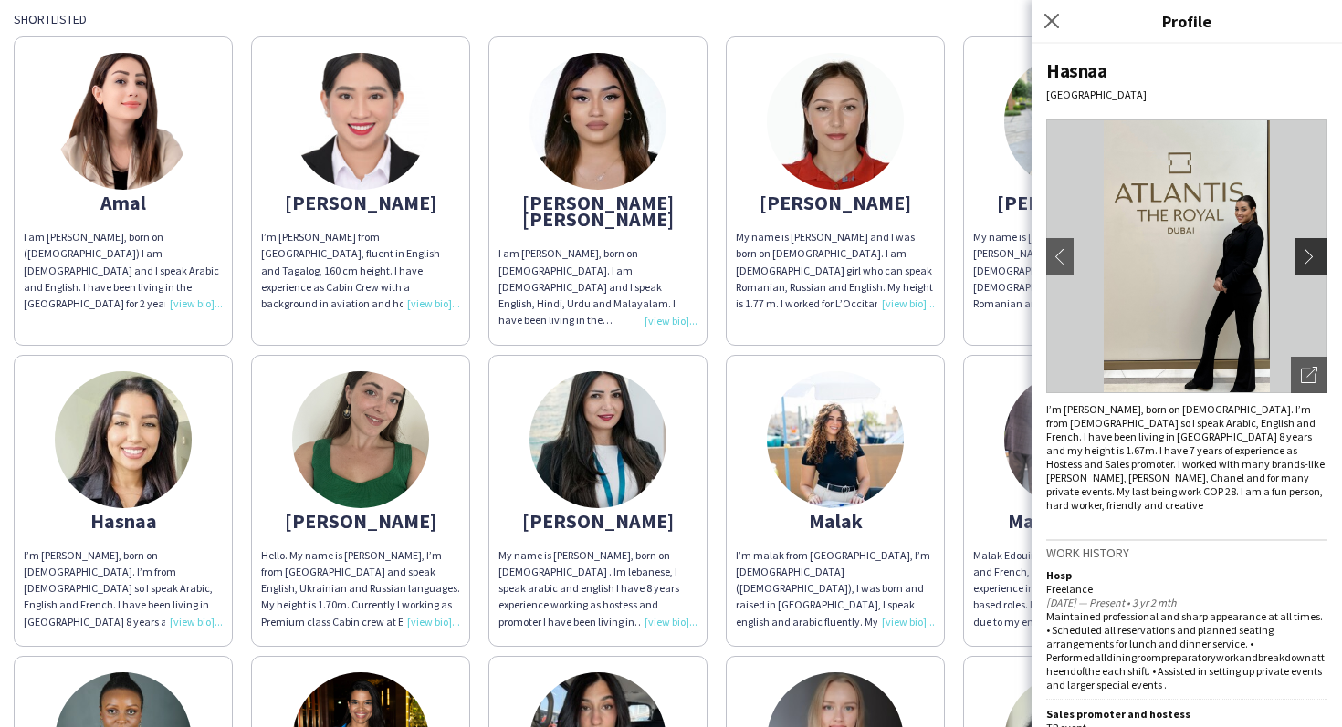
click at [1311, 257] on app-icon "chevron-right" at bounding box center [1313, 256] width 26 height 16
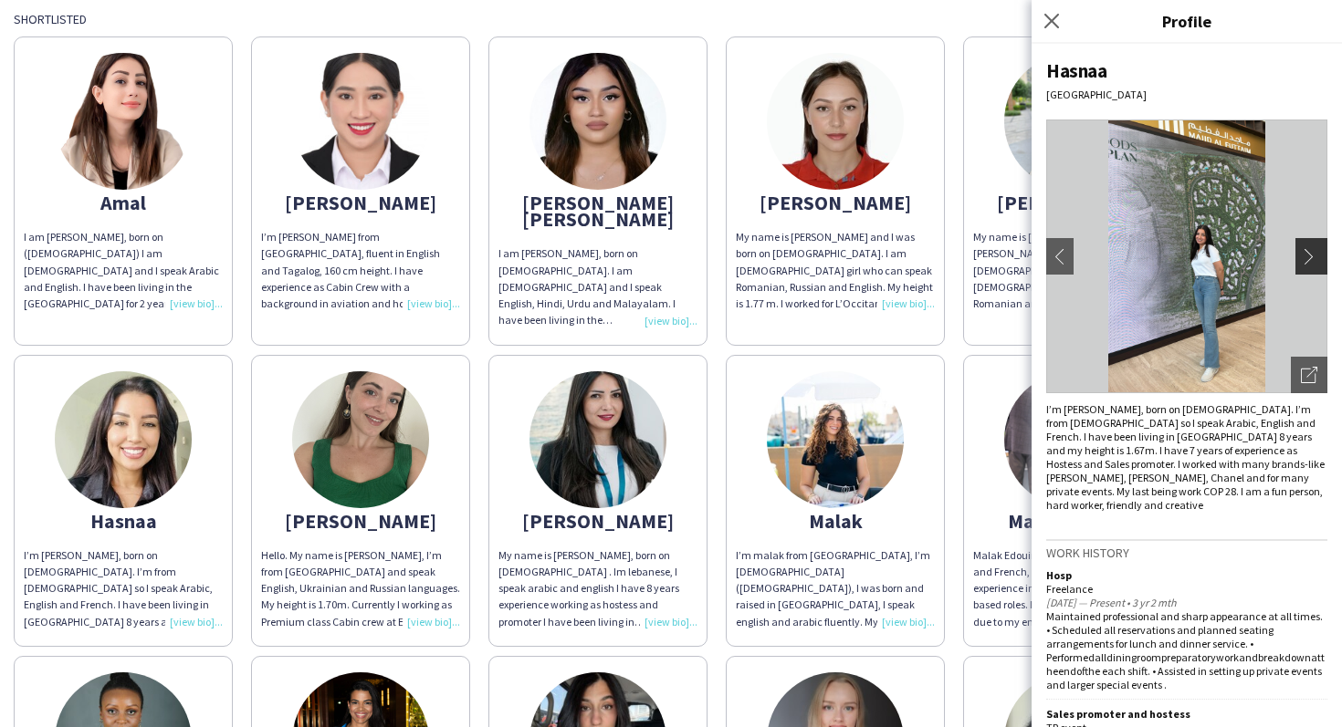
click at [1311, 257] on app-icon "chevron-right" at bounding box center [1313, 256] width 26 height 16
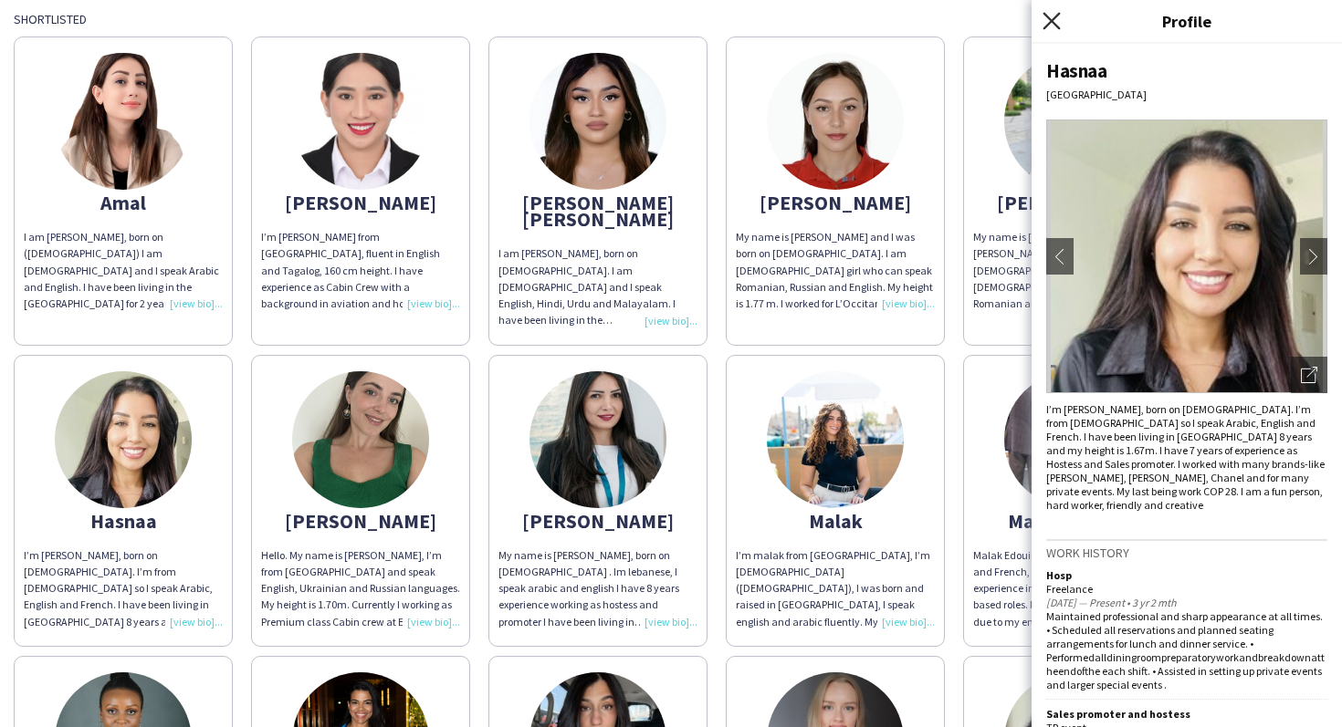
click at [1047, 16] on icon at bounding box center [1050, 20] width 17 height 17
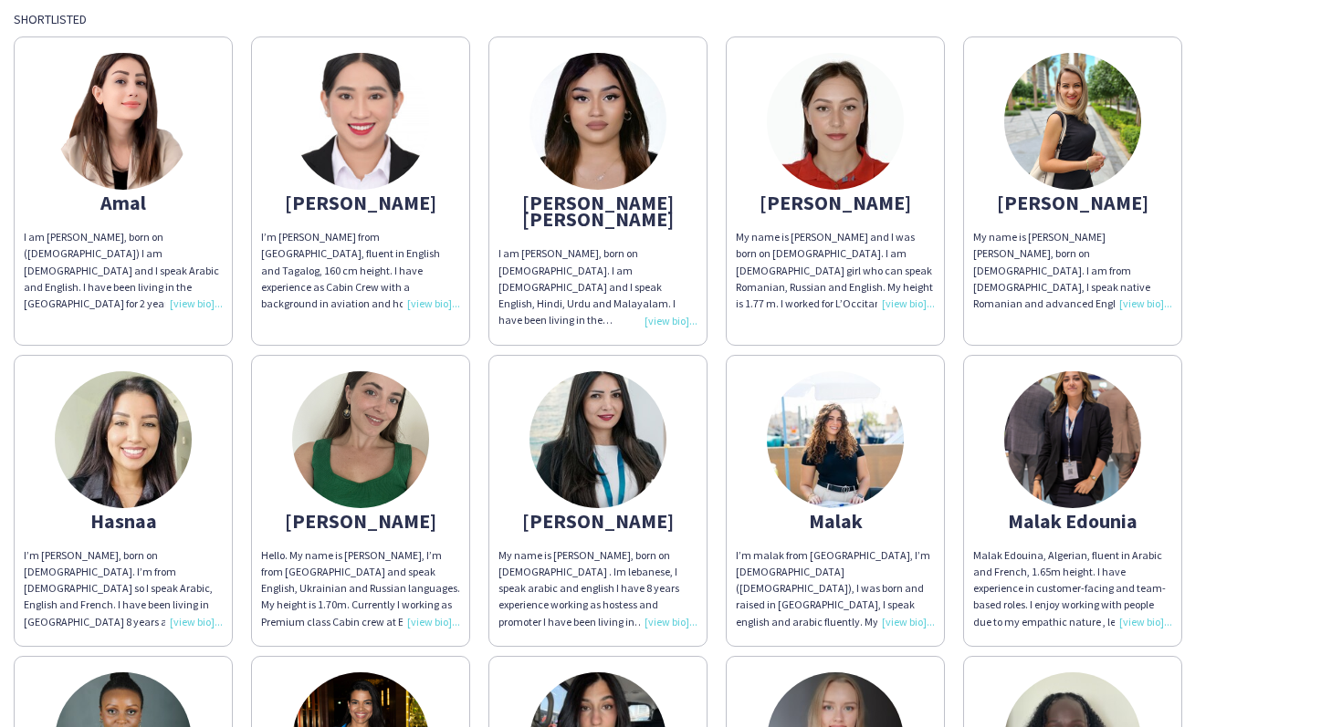
scroll to position [1595, 0]
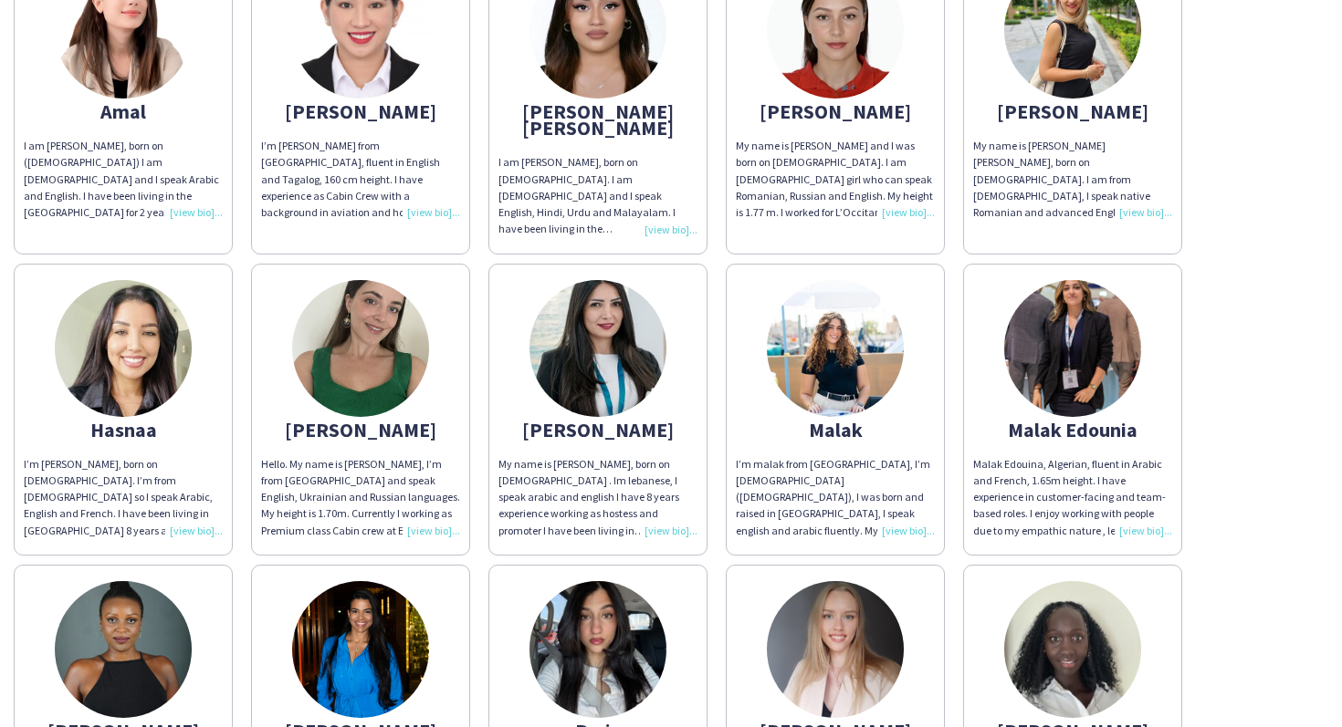
click at [857, 339] on img at bounding box center [835, 348] width 137 height 137
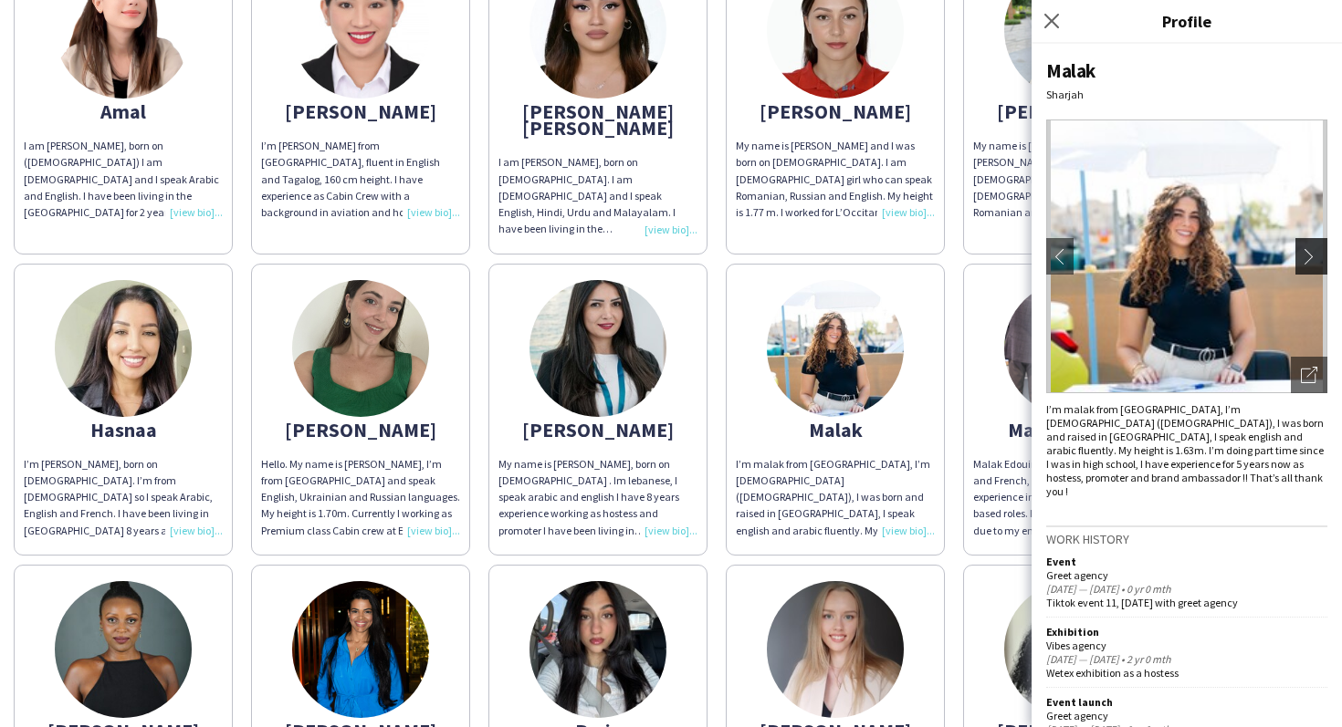
click at [1301, 253] on app-icon "chevron-right" at bounding box center [1313, 256] width 26 height 16
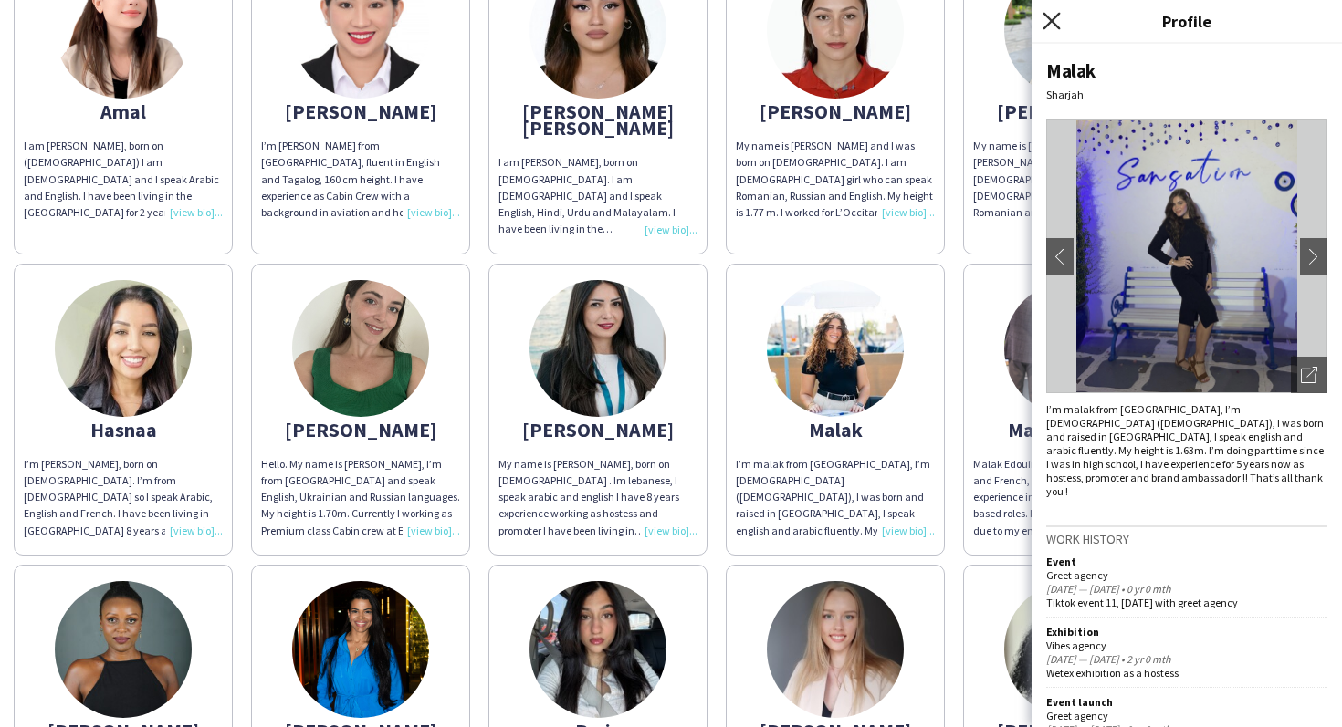
click at [1051, 20] on icon at bounding box center [1050, 20] width 17 height 17
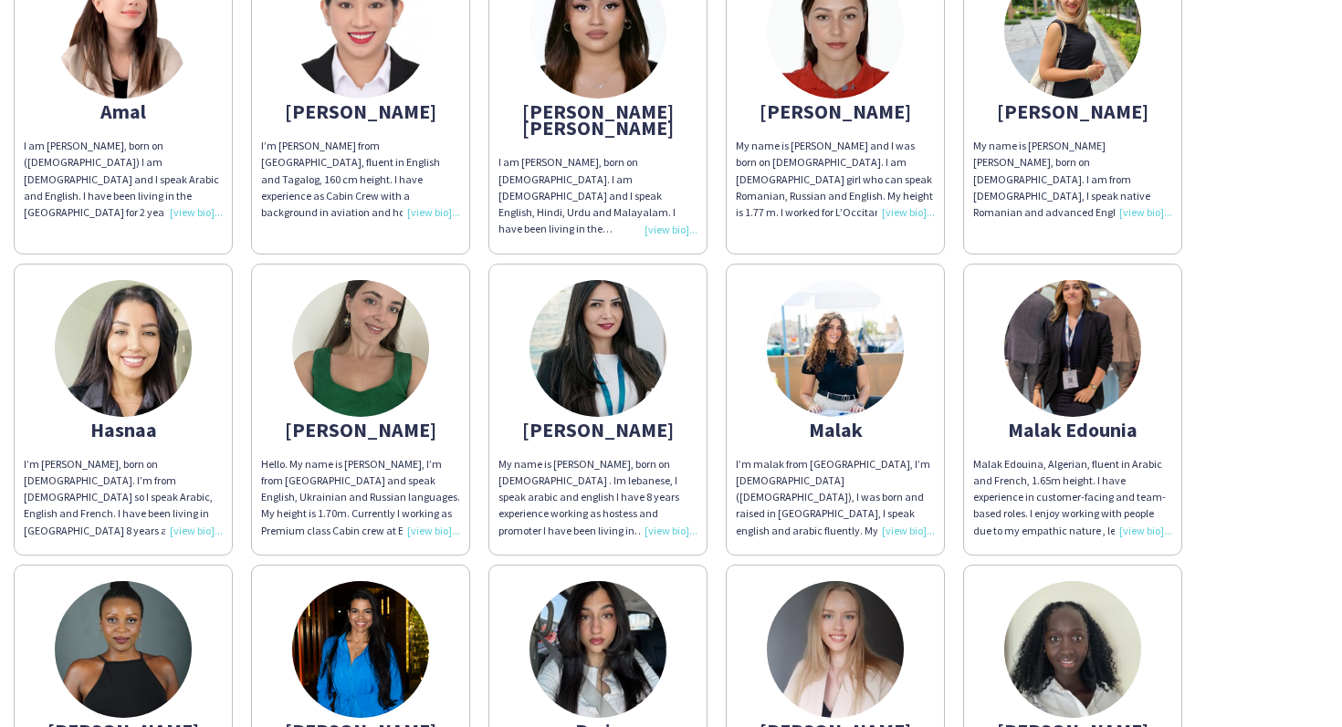
scroll to position [1600, 0]
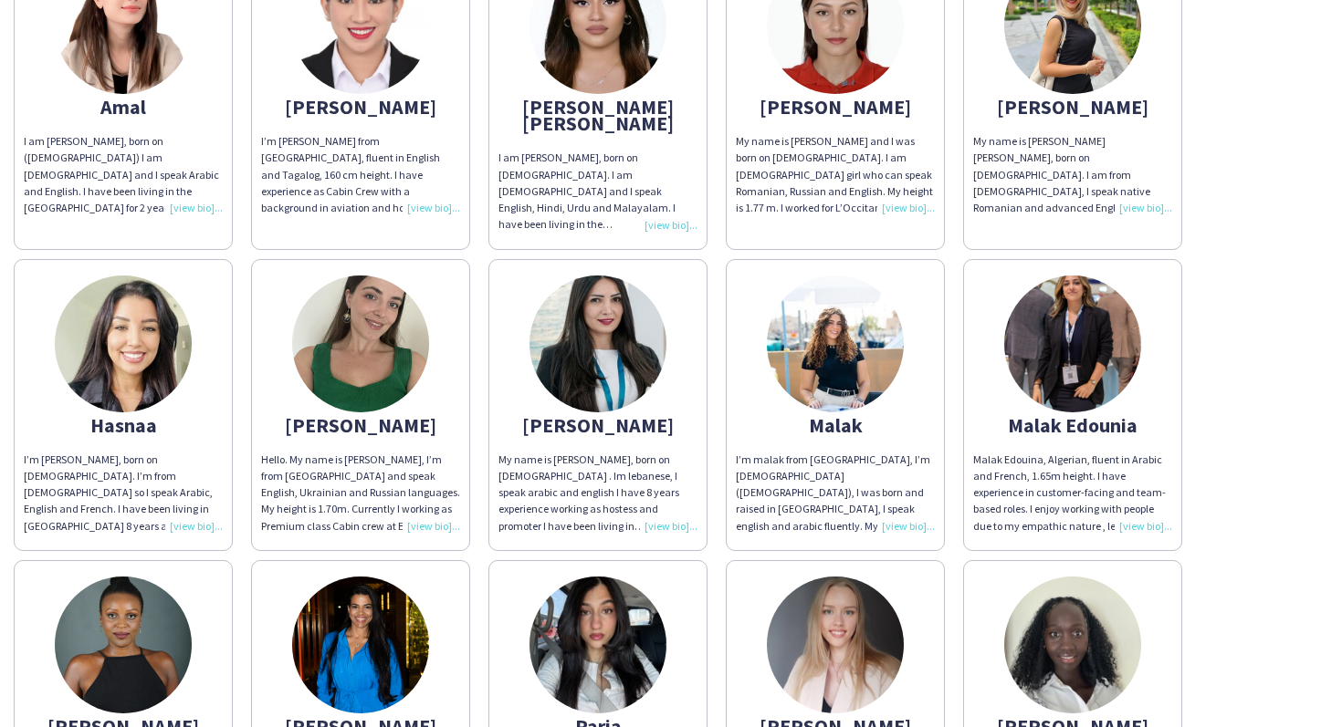
click at [1049, 371] on img at bounding box center [1072, 344] width 137 height 137
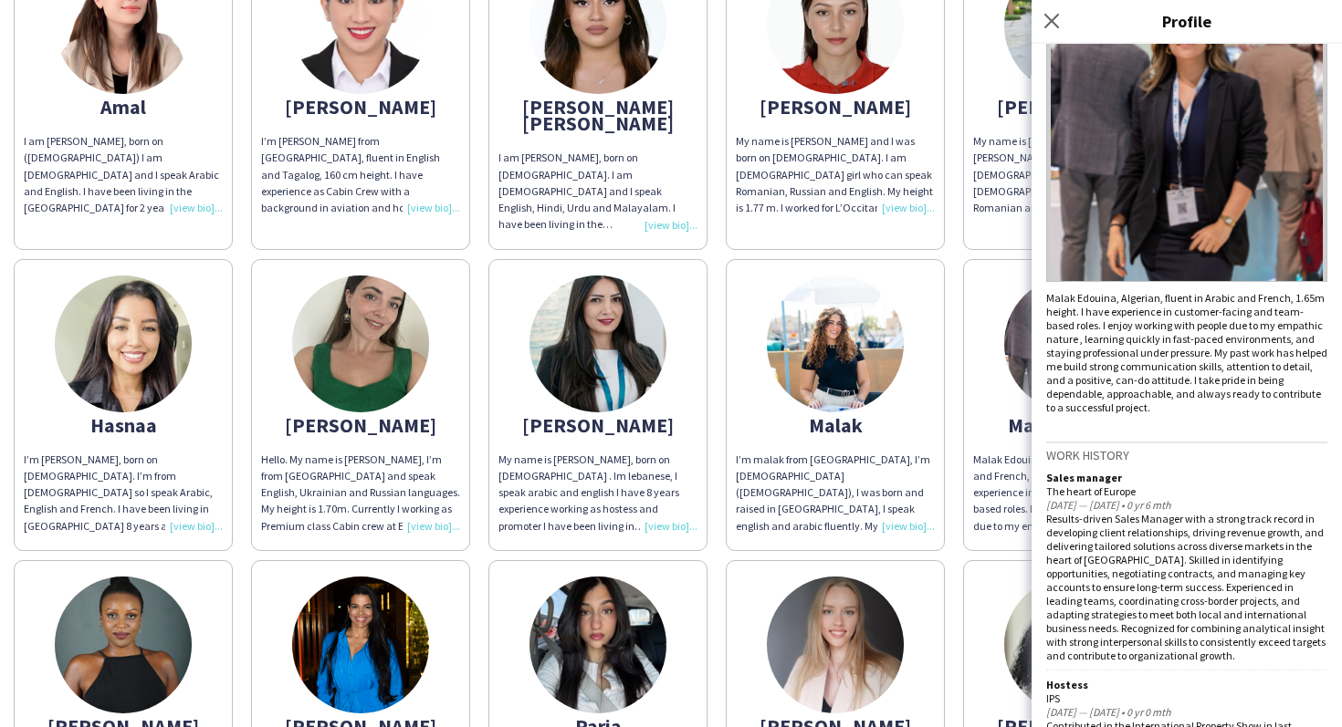
scroll to position [0, 0]
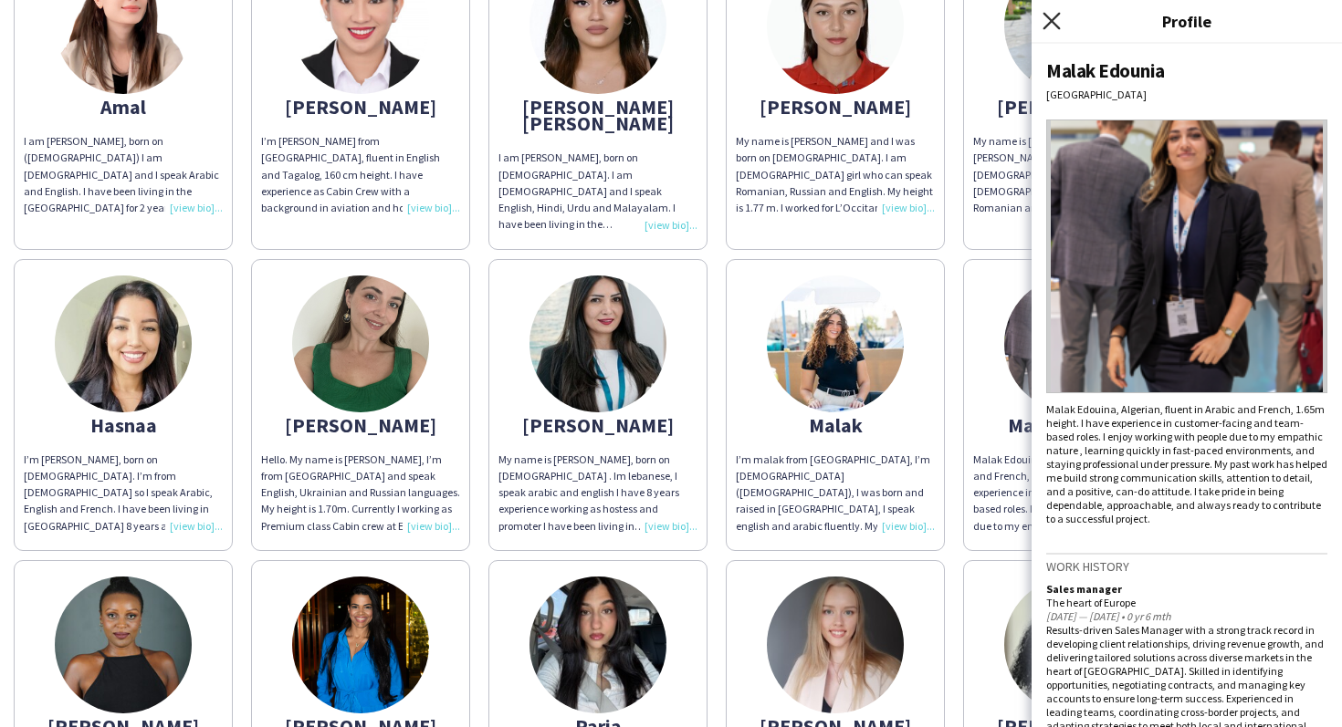
click at [1050, 16] on icon "Close pop-in" at bounding box center [1050, 20] width 17 height 17
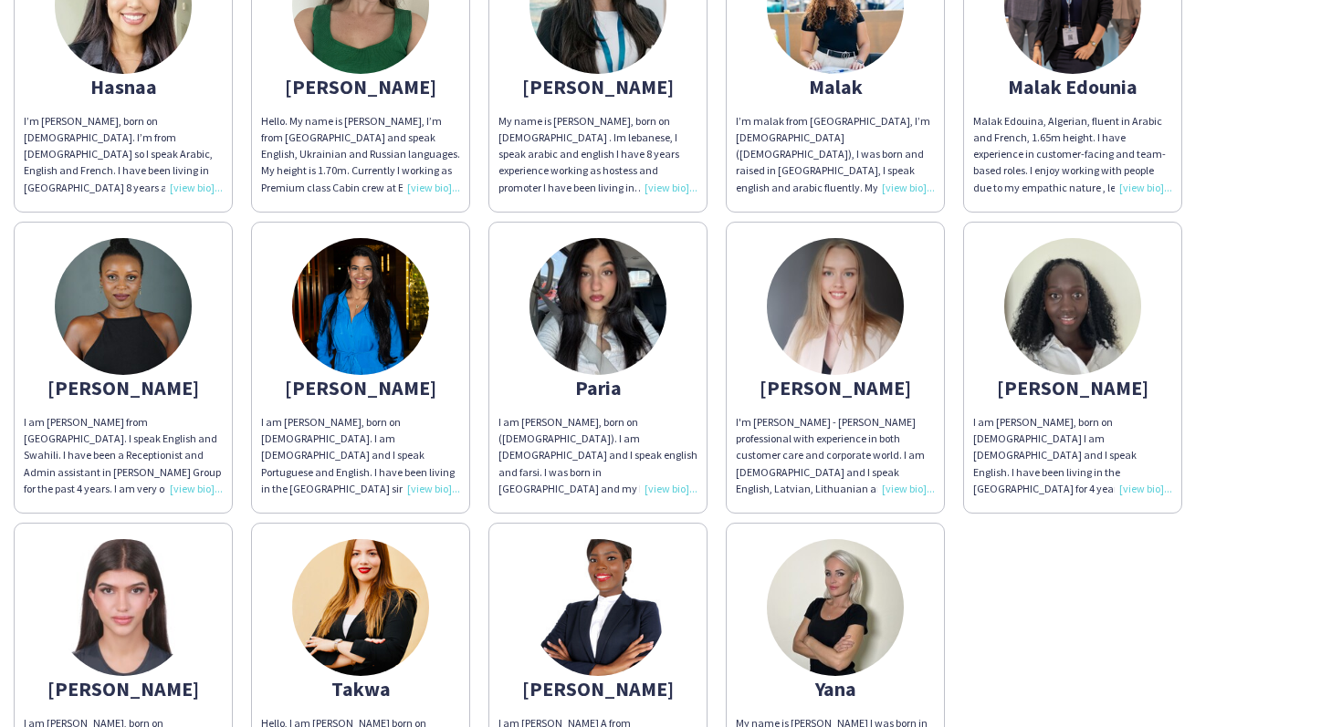
scroll to position [1950, 0]
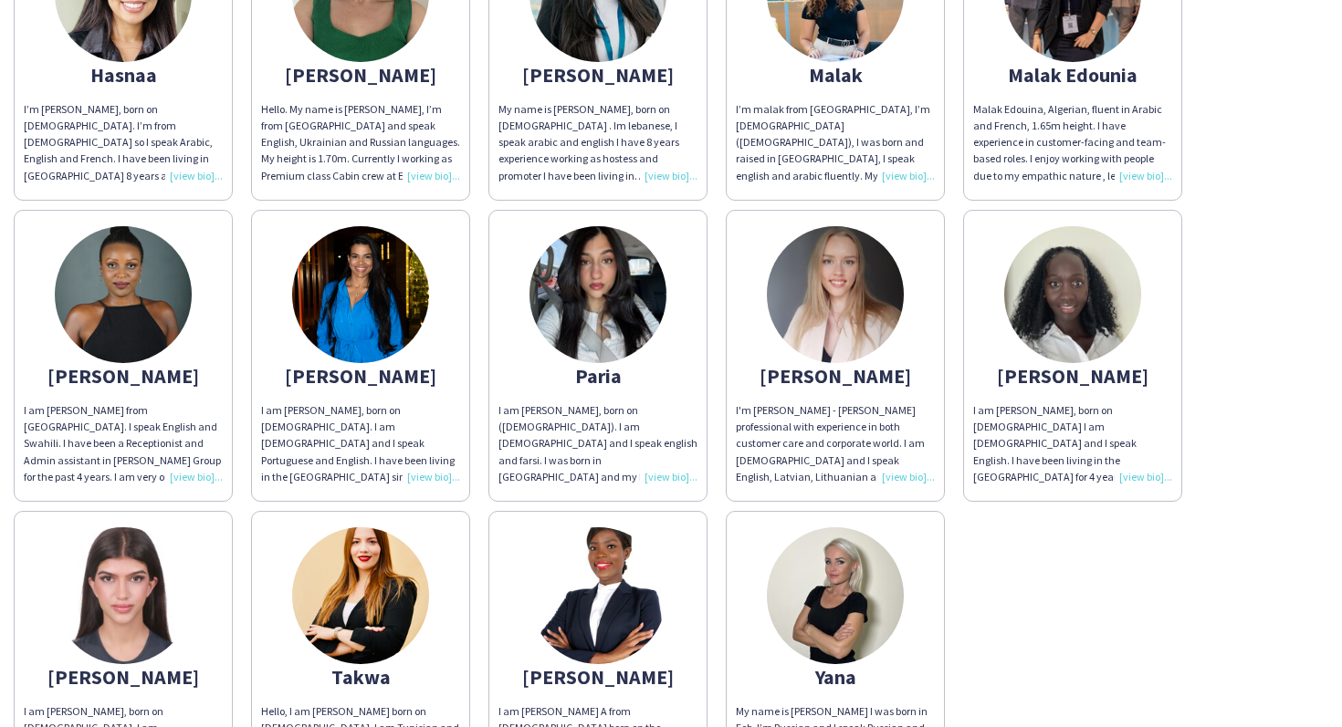
click at [377, 308] on img at bounding box center [360, 294] width 137 height 137
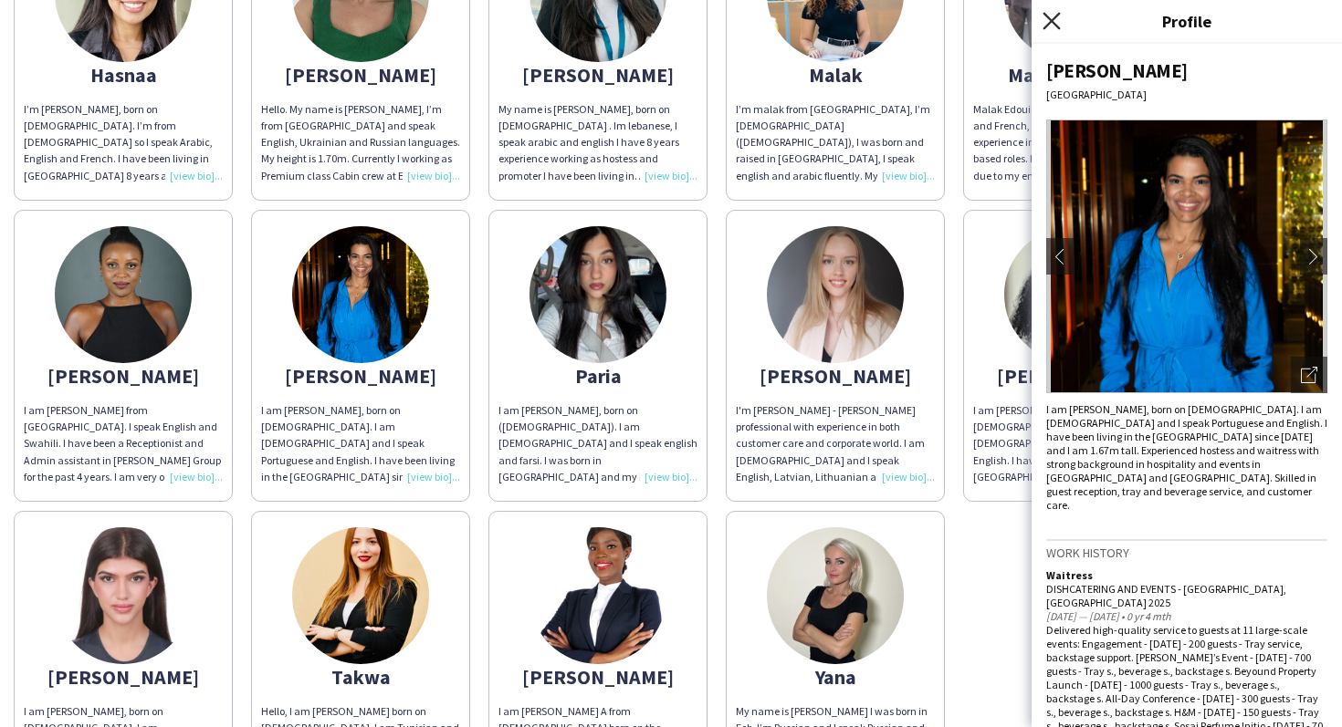
click at [1057, 16] on icon "Close pop-in" at bounding box center [1050, 20] width 17 height 17
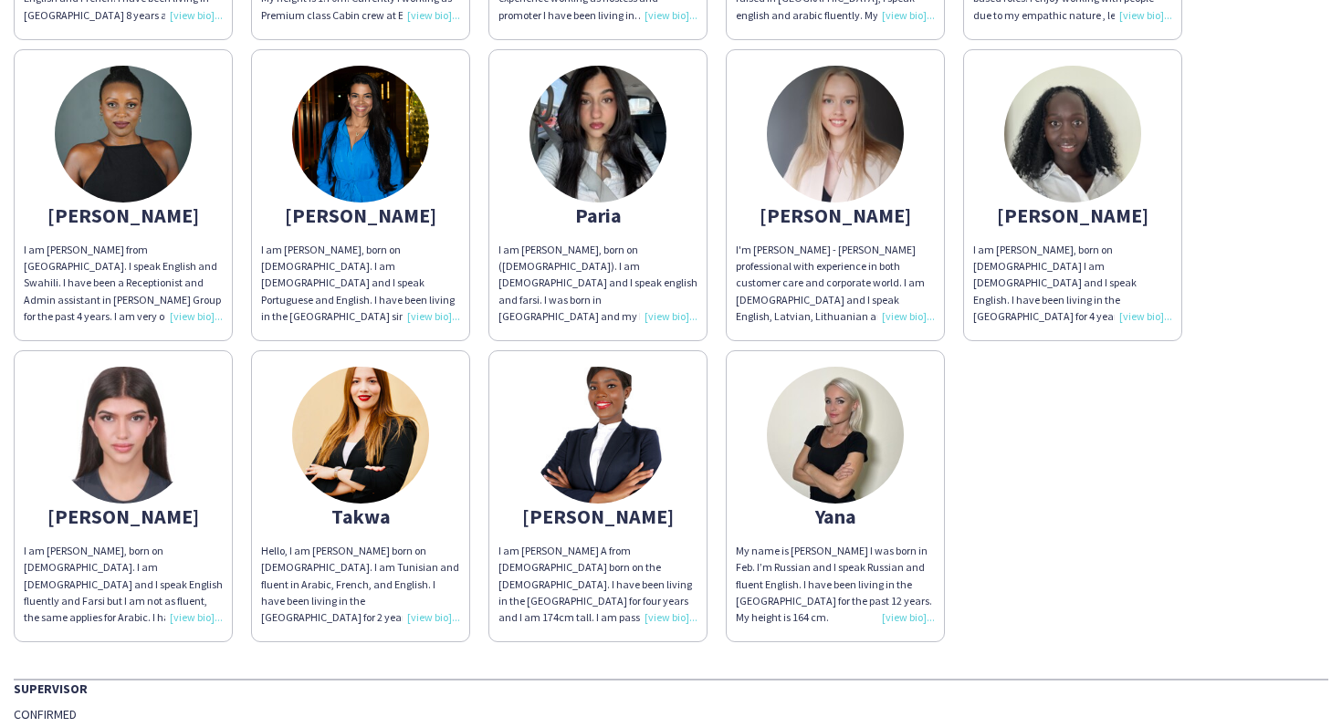
scroll to position [2115, 0]
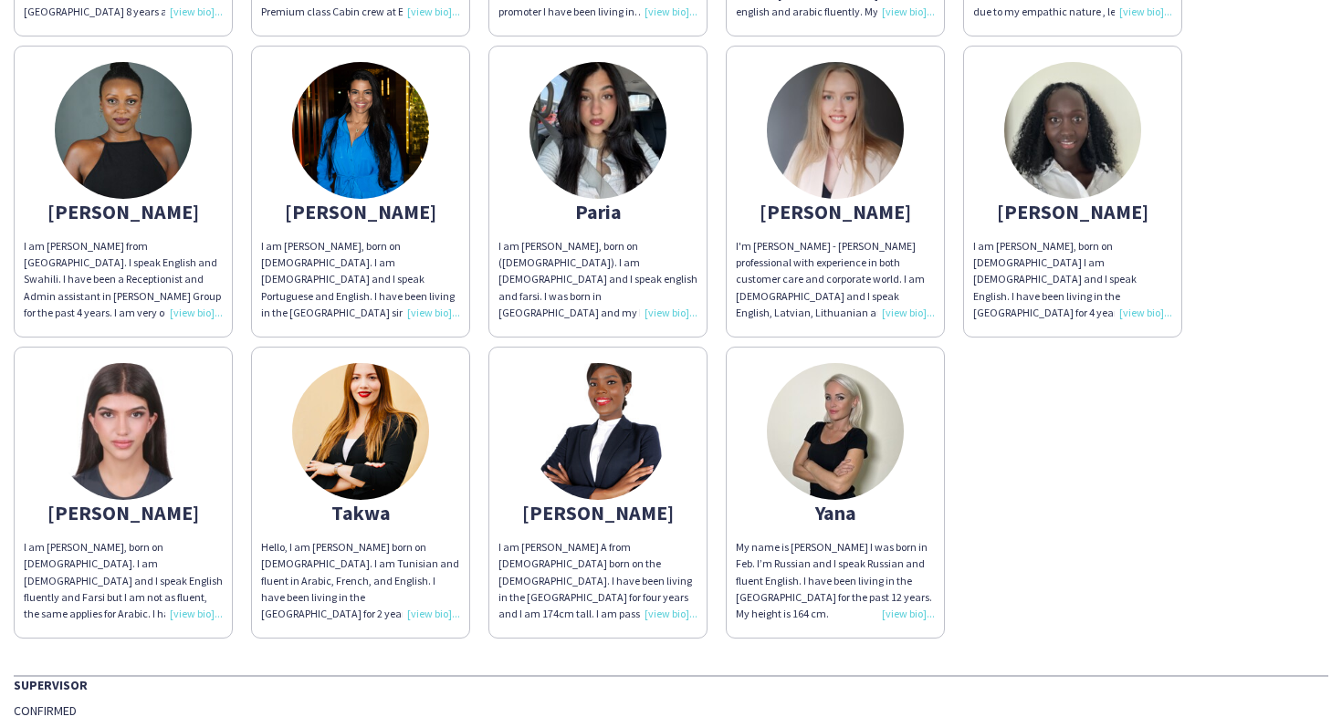
click at [198, 392] on app-share-pages-crew-card "Sara I am Sara Faridi, born on 8th May 2004. I am Iranian and I speak English f…" at bounding box center [123, 493] width 219 height 292
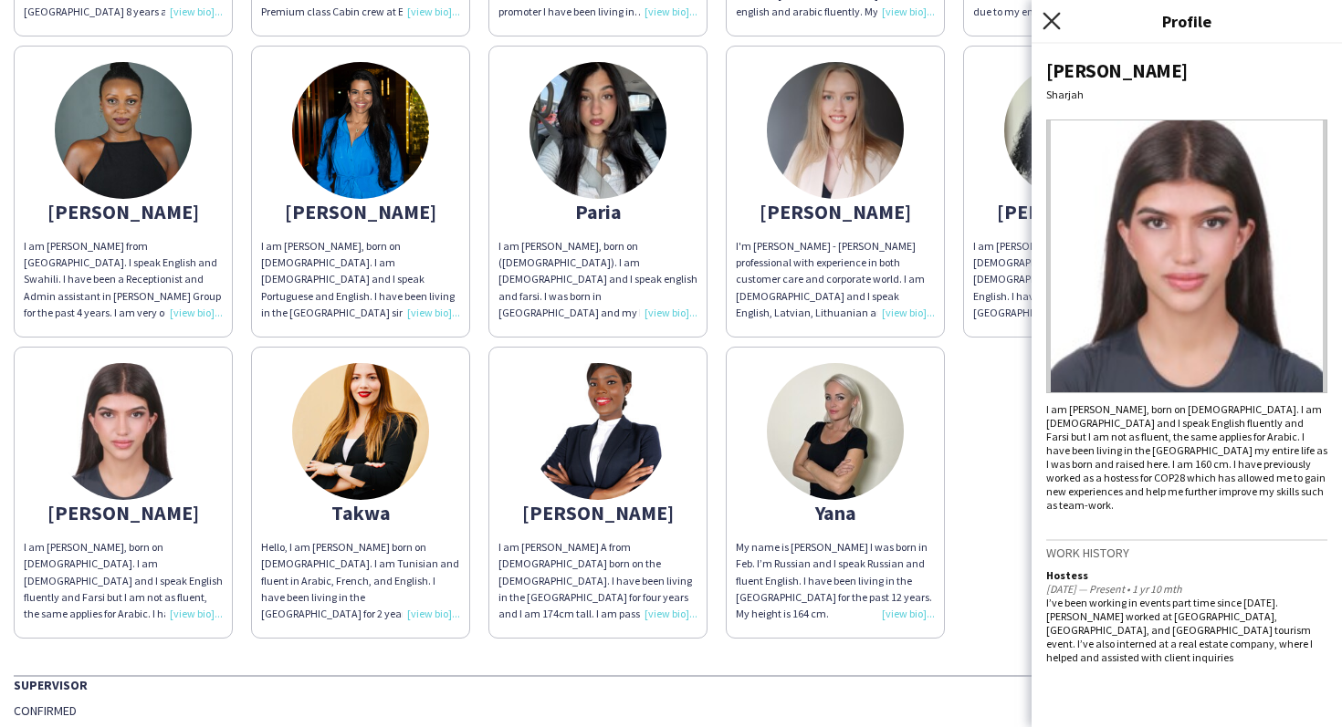
click at [1054, 16] on icon at bounding box center [1050, 20] width 17 height 17
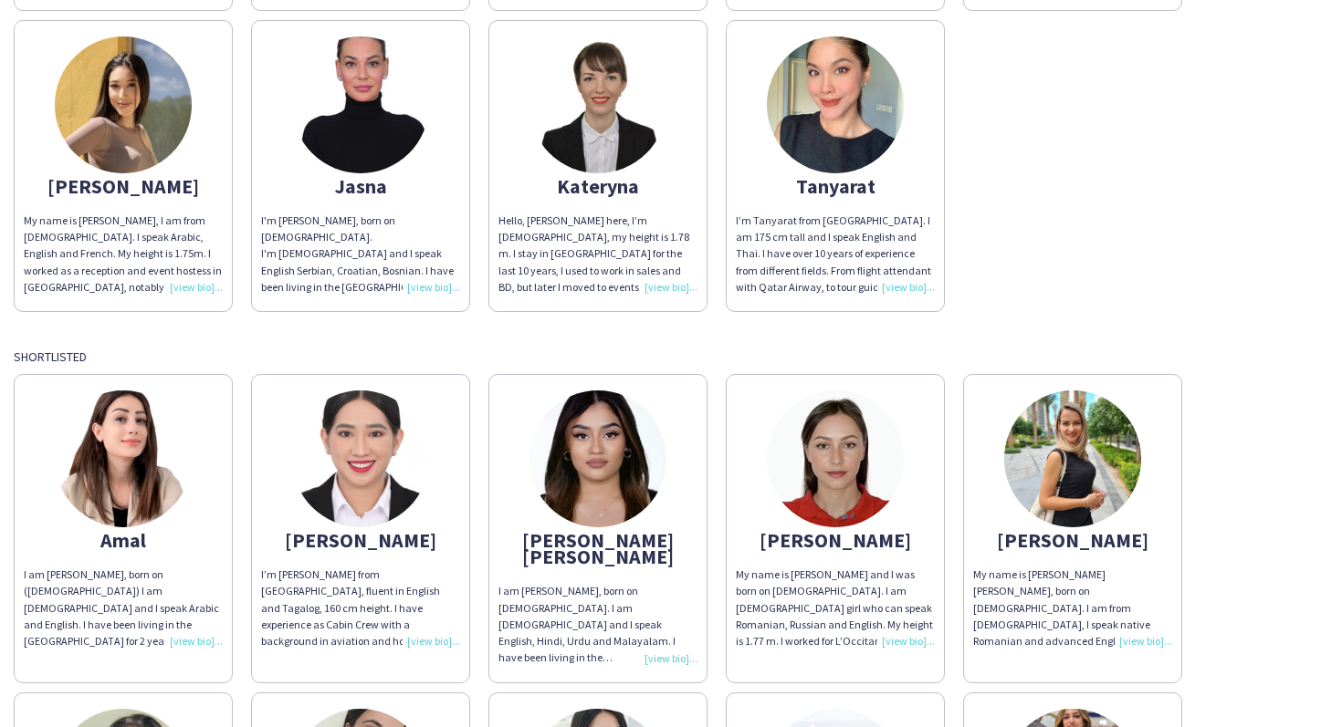
scroll to position [1223, 0]
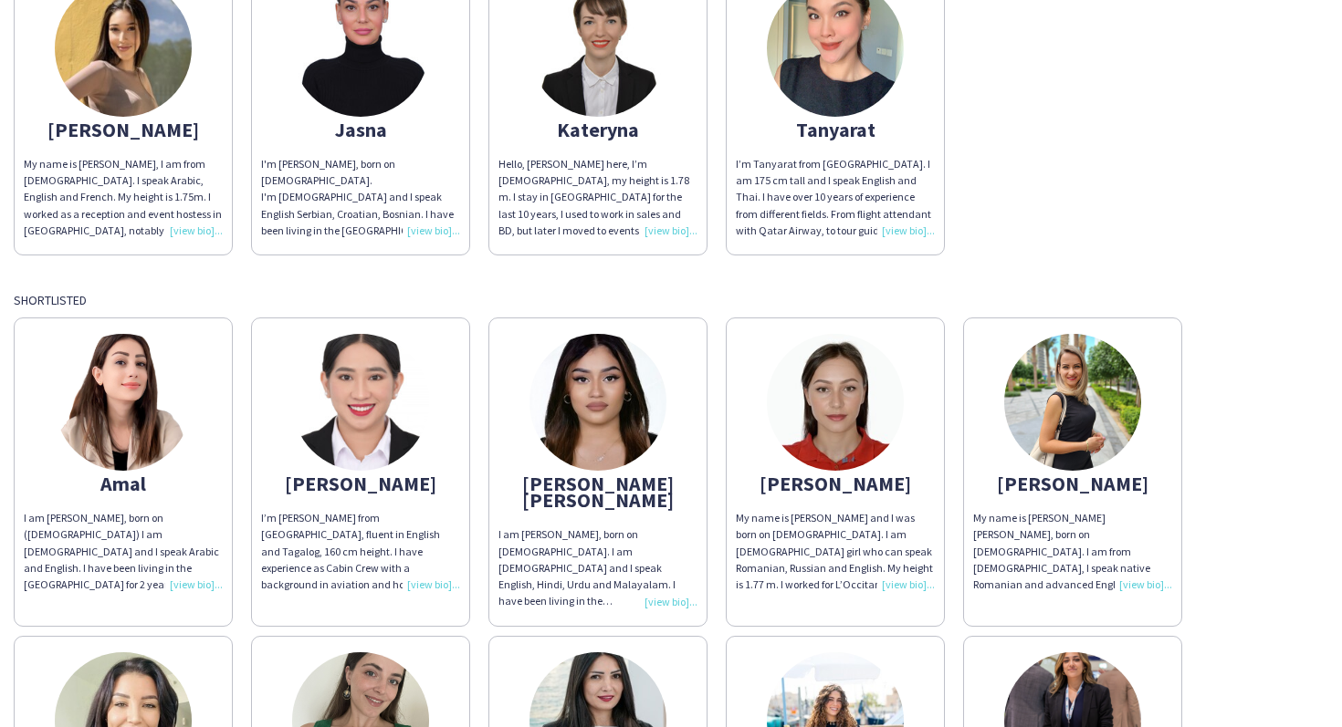
click at [290, 453] on app-share-pages-crew-card "Angel Joy I’m Angel Joy from Philippines, fluent in English and Tagalog, 160 cm…" at bounding box center [360, 472] width 219 height 308
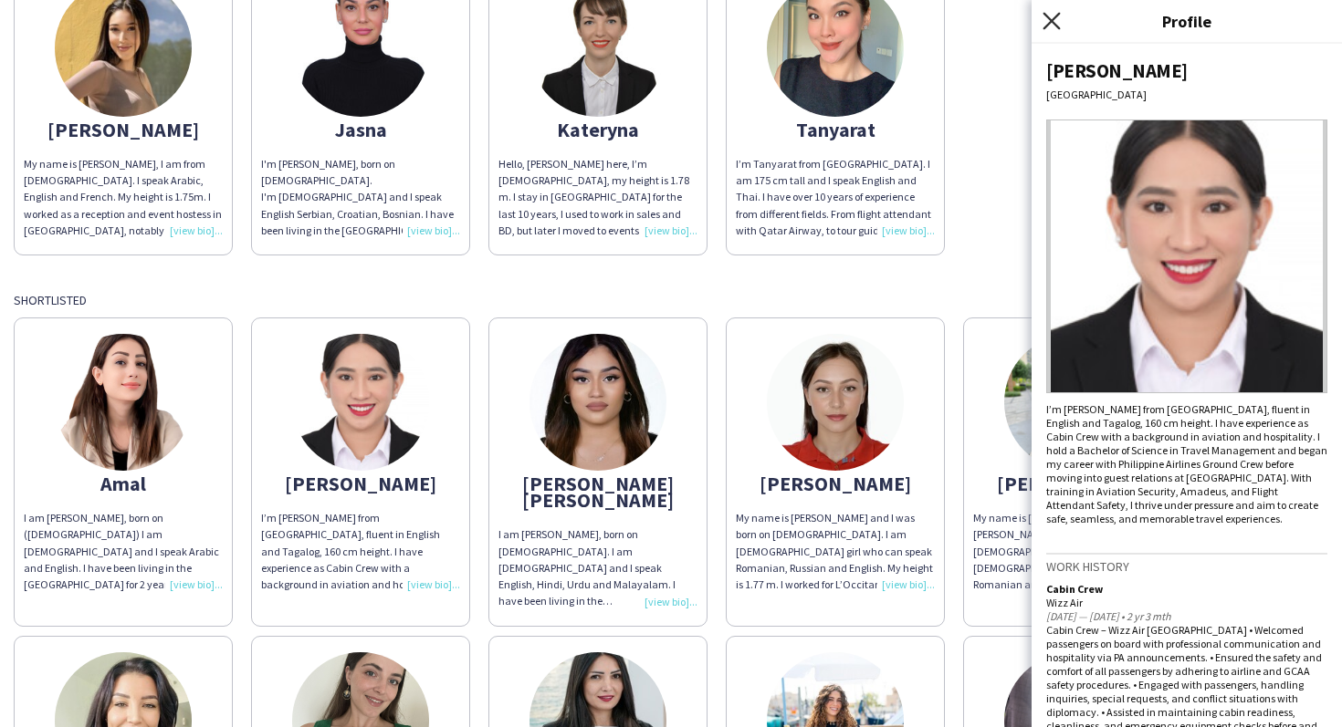
click at [1051, 16] on icon "Close pop-in" at bounding box center [1050, 20] width 17 height 17
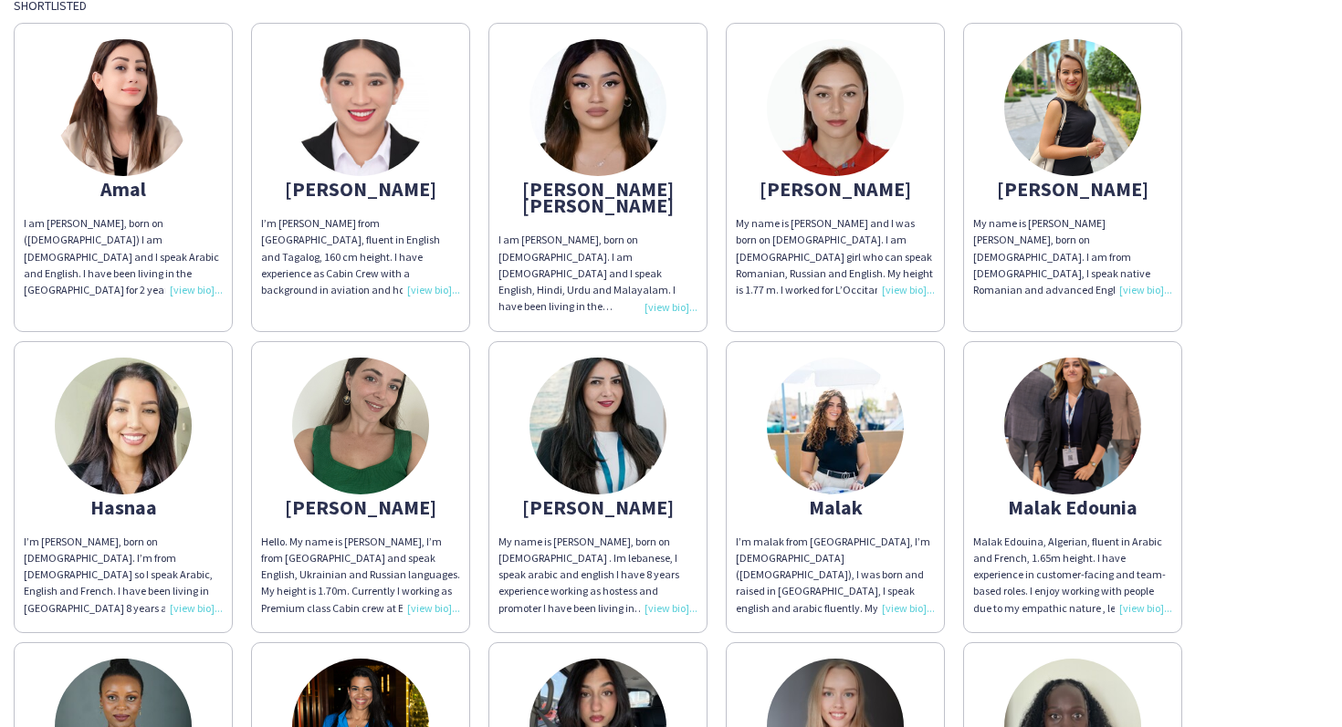
scroll to position [1519, 0]
